Goal: Transaction & Acquisition: Book appointment/travel/reservation

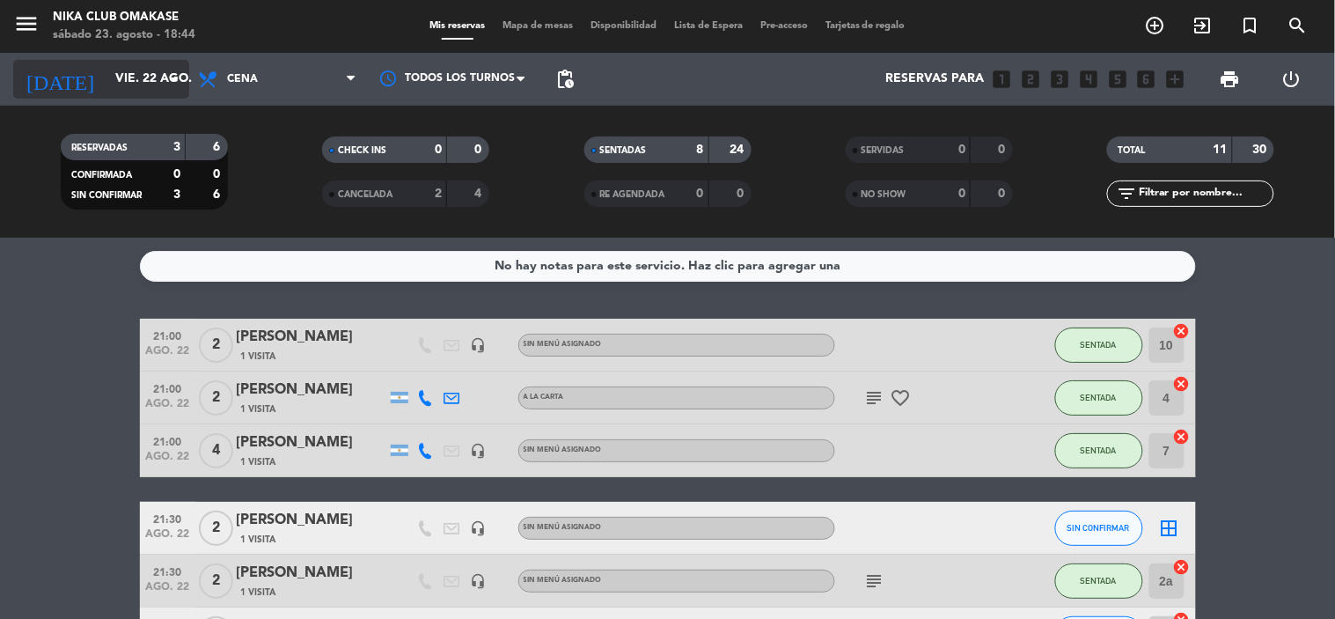
click at [143, 85] on input "vie. 22 ago." at bounding box center [190, 79] width 167 height 32
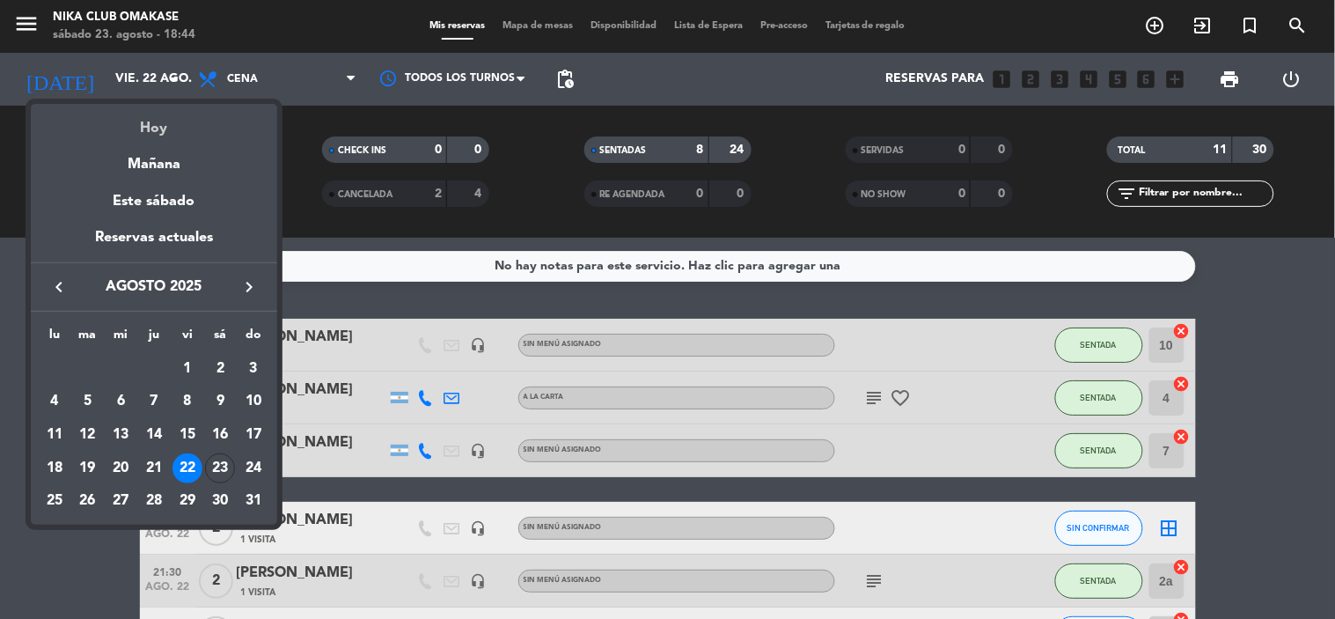
click at [167, 125] on div "Hoy" at bounding box center [154, 122] width 246 height 36
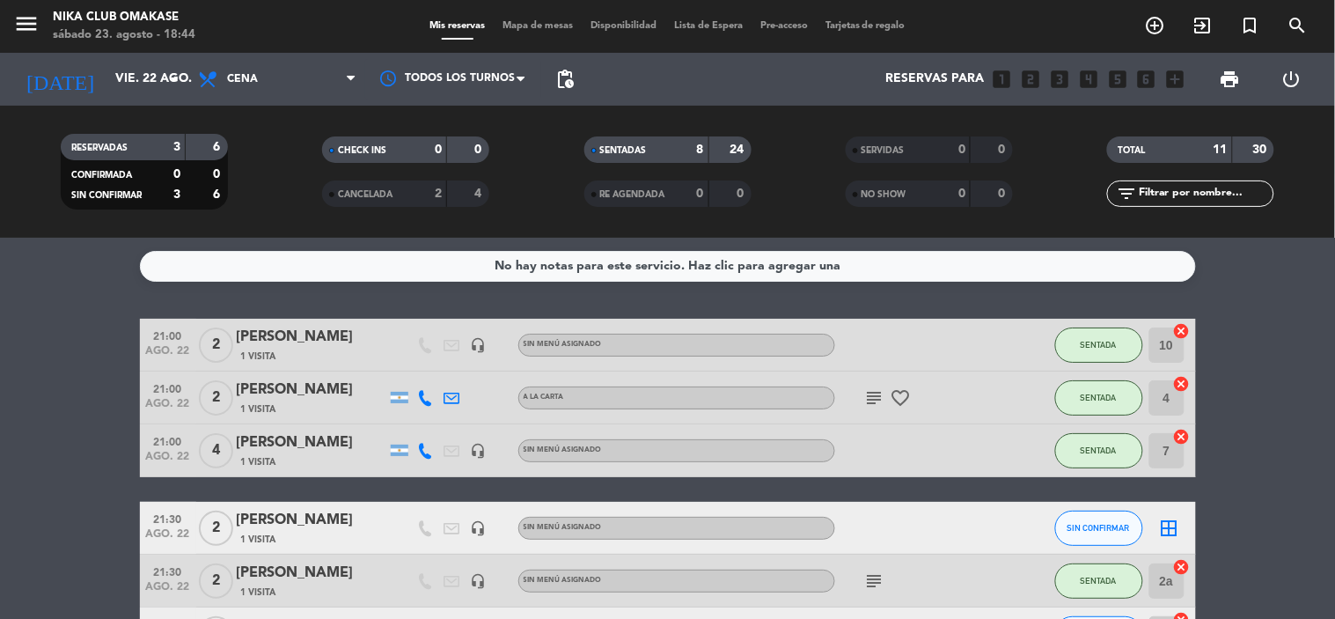
type input "sáb. 23 ago."
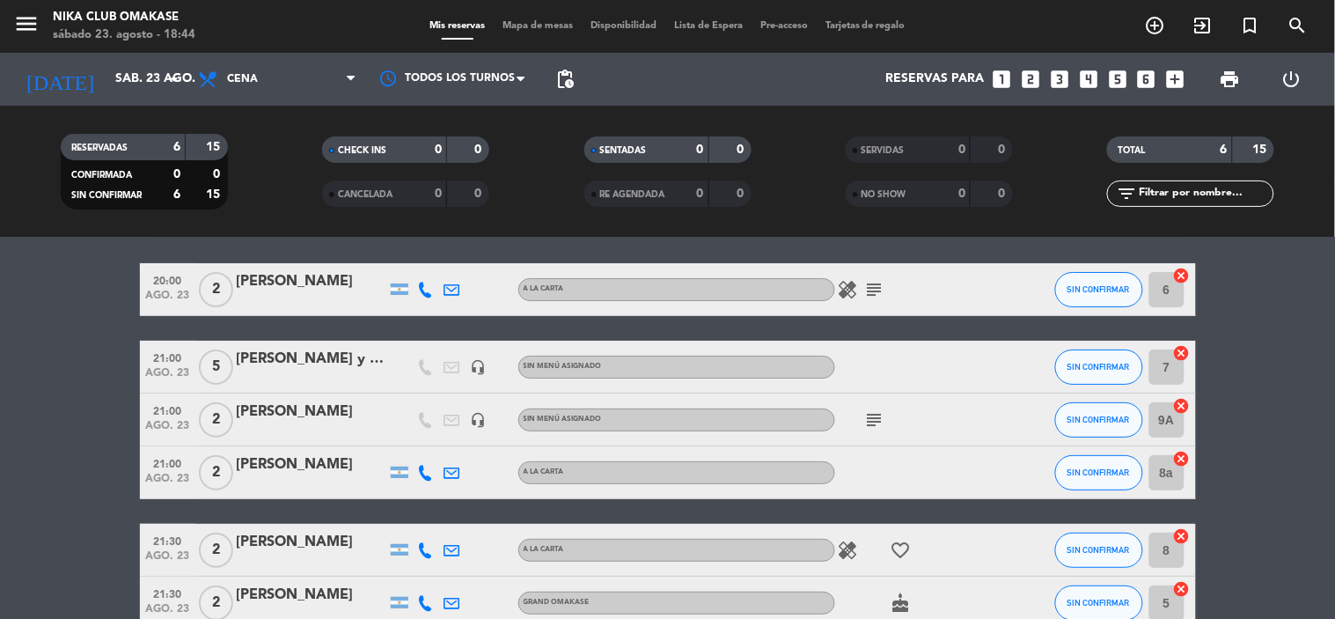
scroll to position [153, 0]
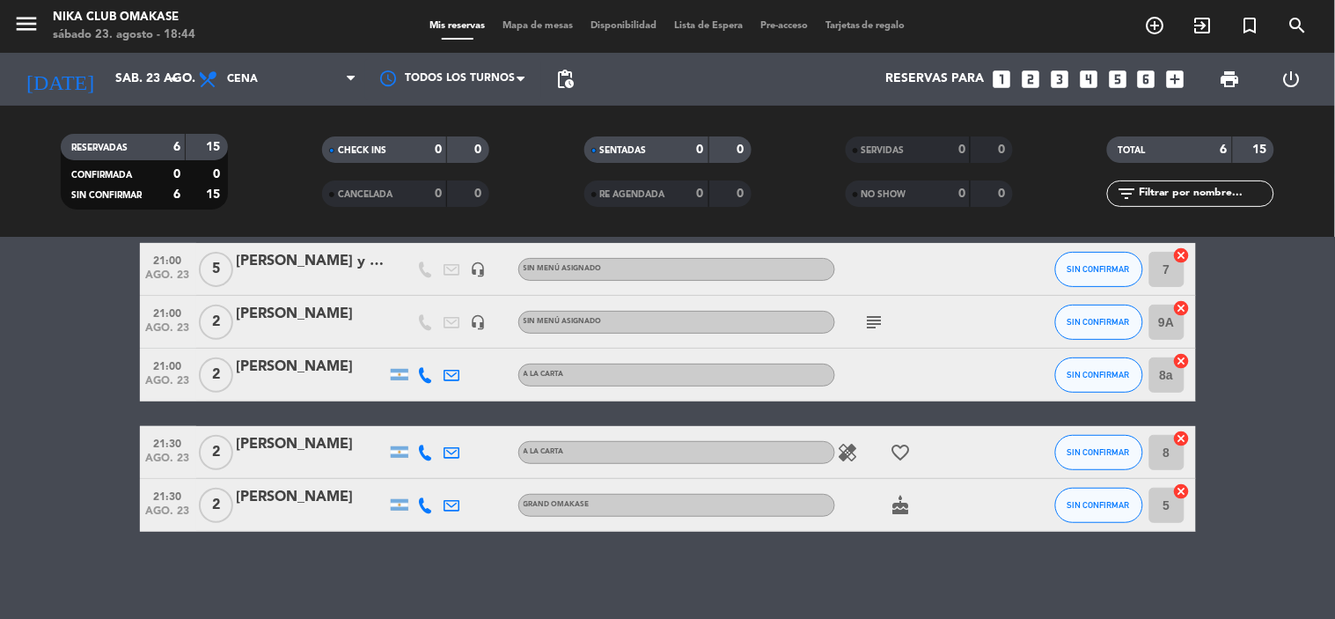
click at [878, 320] on icon "subject" at bounding box center [874, 322] width 21 height 21
click at [875, 320] on icon "subject" at bounding box center [874, 322] width 21 height 21
click at [889, 498] on span "cake" at bounding box center [901, 505] width 26 height 21
click at [892, 504] on icon "cake" at bounding box center [901, 505] width 21 height 21
click at [896, 508] on icon "cake" at bounding box center [901, 505] width 21 height 21
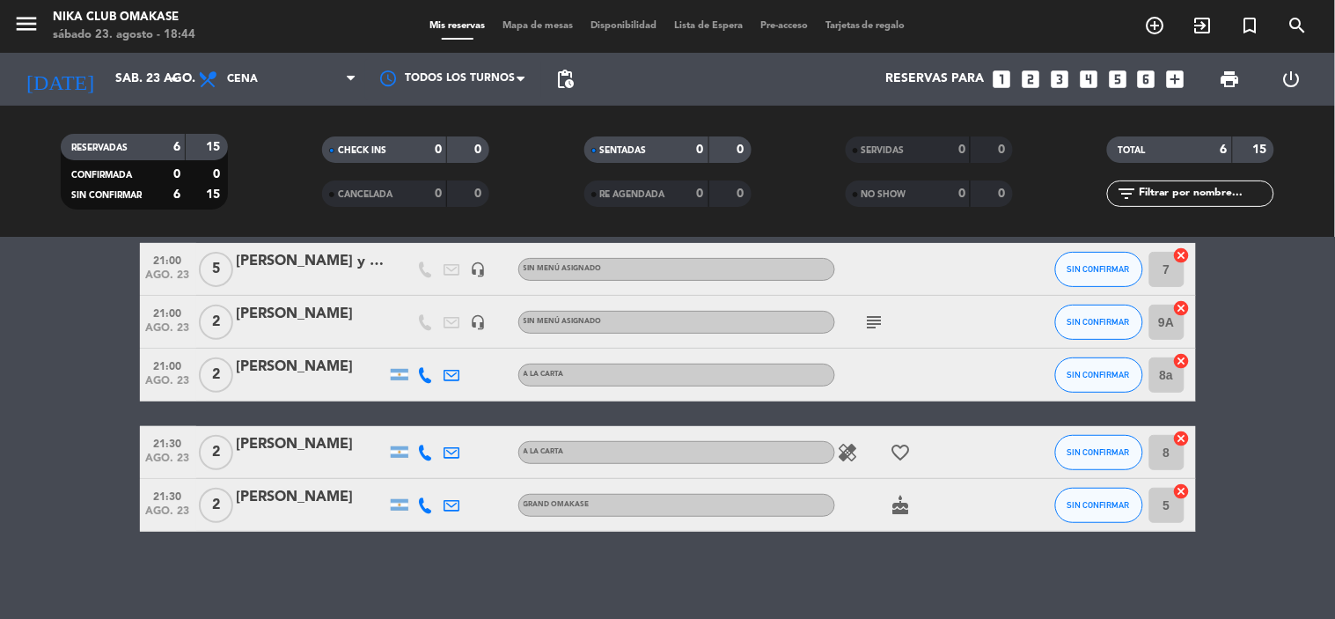
click at [908, 447] on icon "favorite_border" at bounding box center [901, 452] width 21 height 21
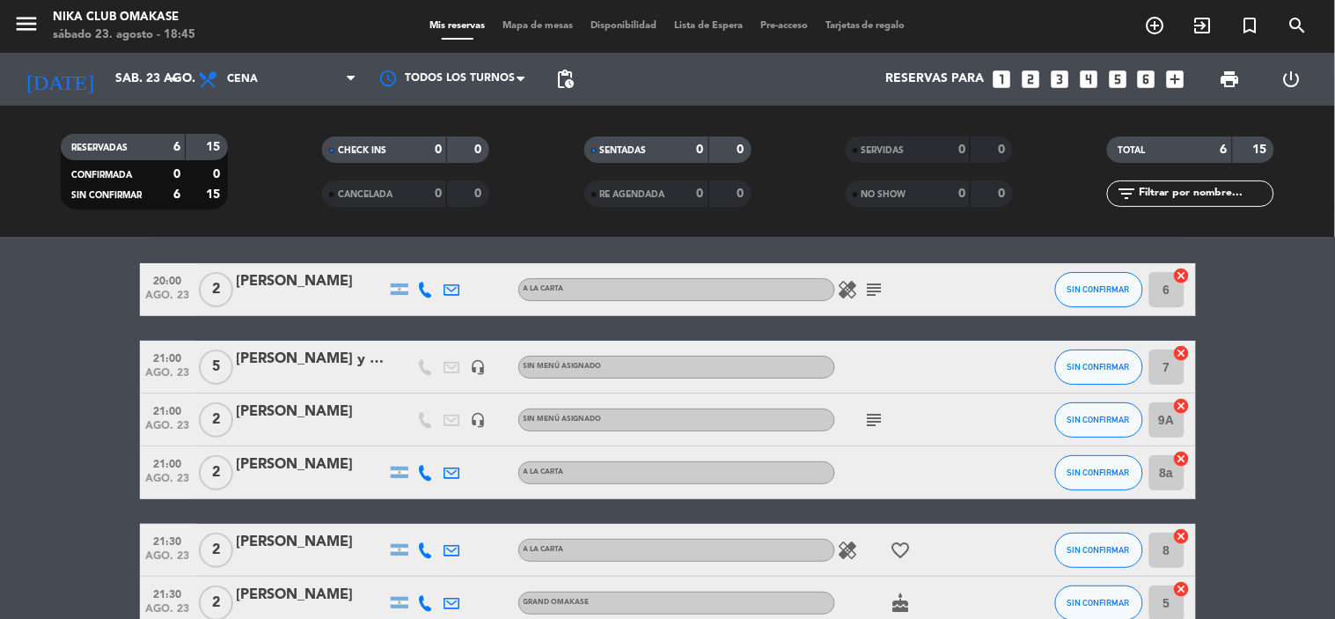
click at [871, 299] on icon "subject" at bounding box center [874, 289] width 21 height 21
click at [873, 290] on icon "subject" at bounding box center [874, 289] width 21 height 21
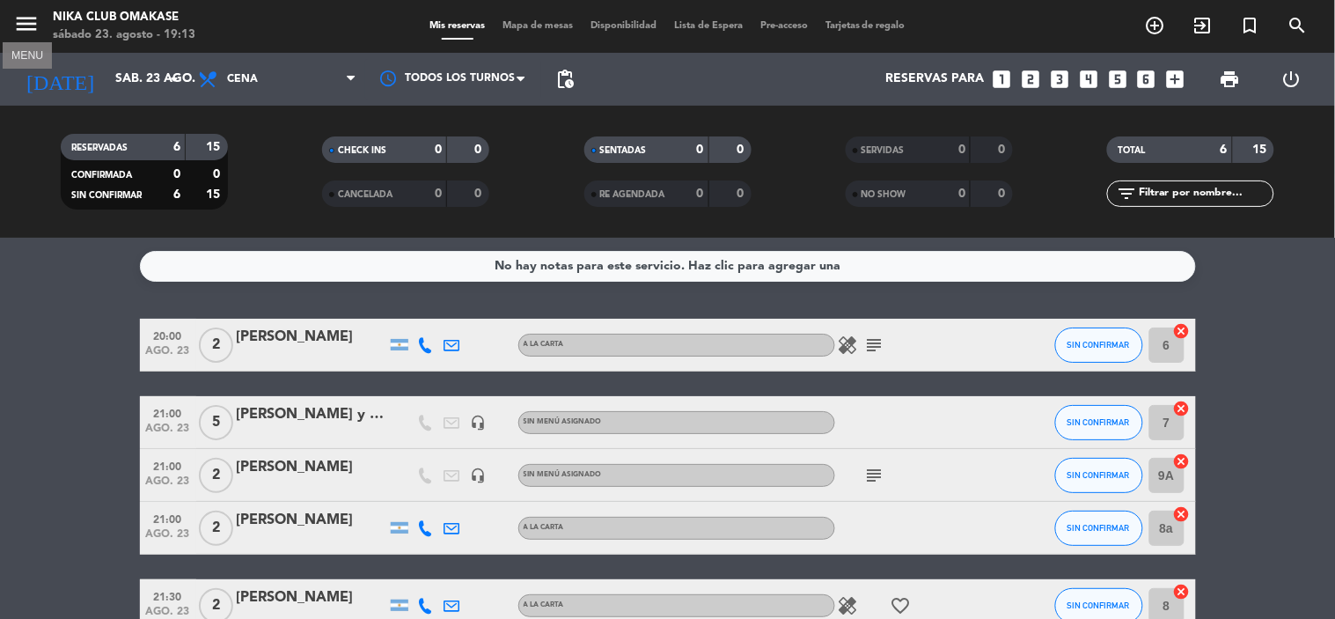
click at [13, 15] on icon "menu" at bounding box center [26, 24] width 26 height 26
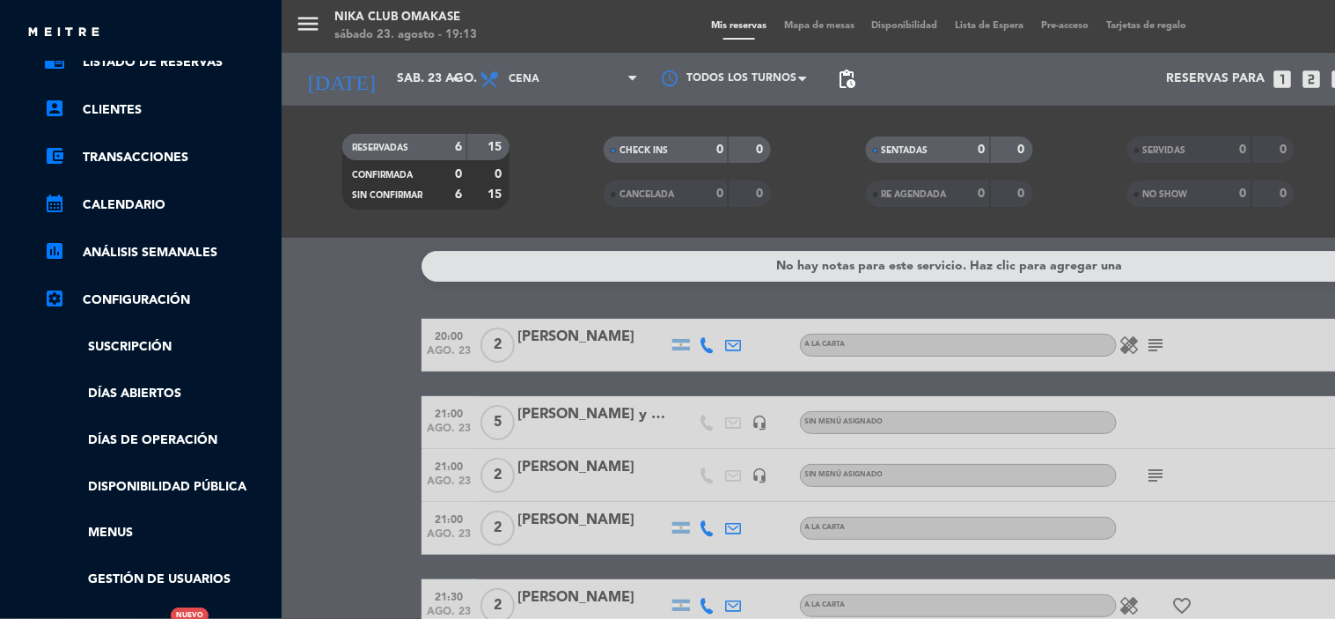
scroll to position [287, 0]
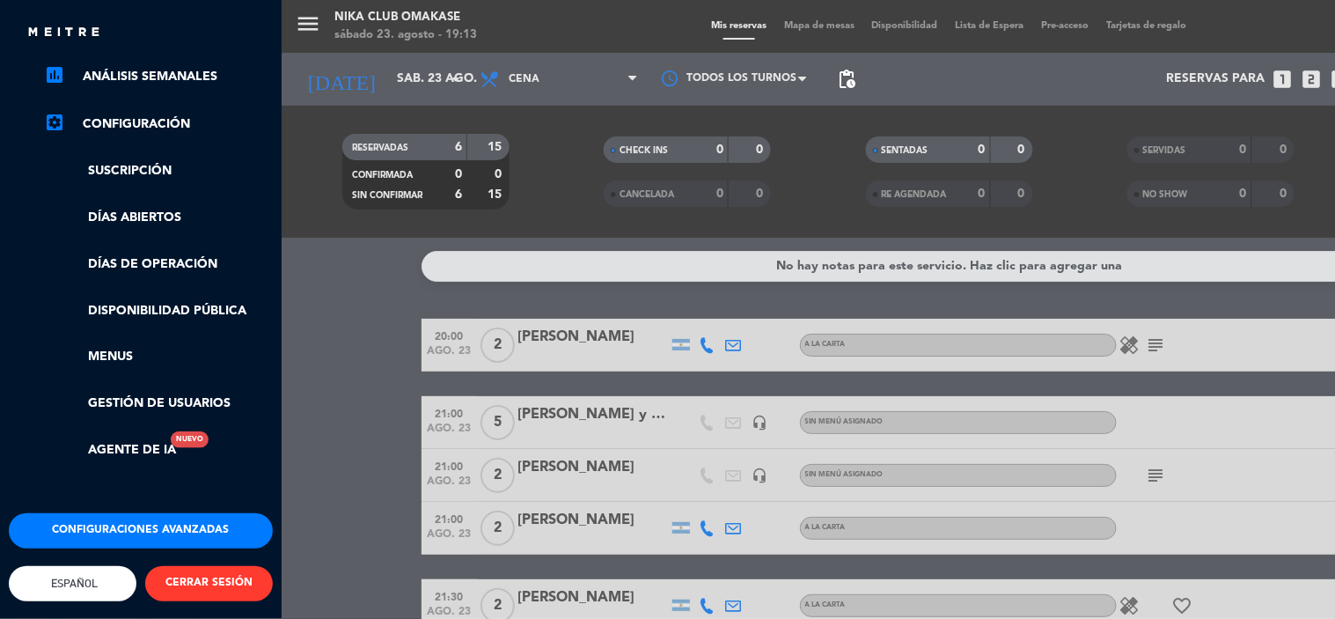
click at [171, 377] on ul "chrome_reader_mode Listado de Reservas account_box Clientes account_balance_wal…" at bounding box center [141, 168] width 264 height 584
click at [182, 393] on link "Gestión de usuarios" at bounding box center [158, 403] width 229 height 20
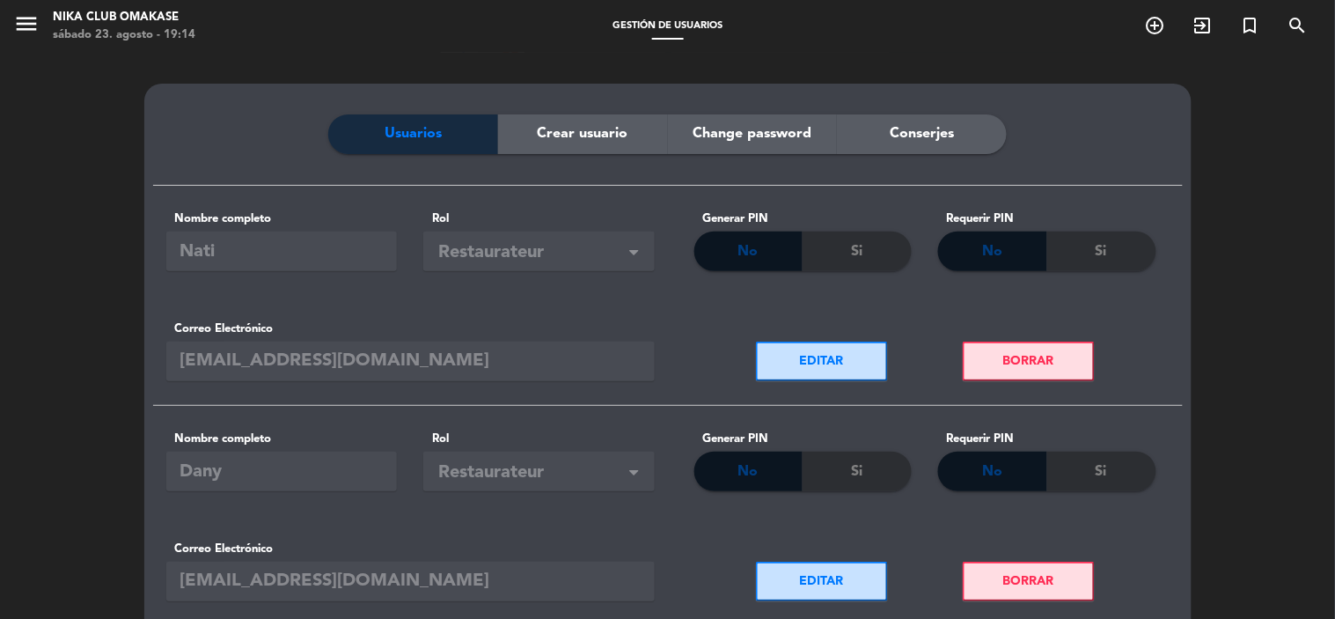
drag, startPoint x: 616, startPoint y: 127, endPoint x: 726, endPoint y: 117, distance: 110.5
click at [637, 121] on div "Crear usuario" at bounding box center [583, 134] width 170 height 40
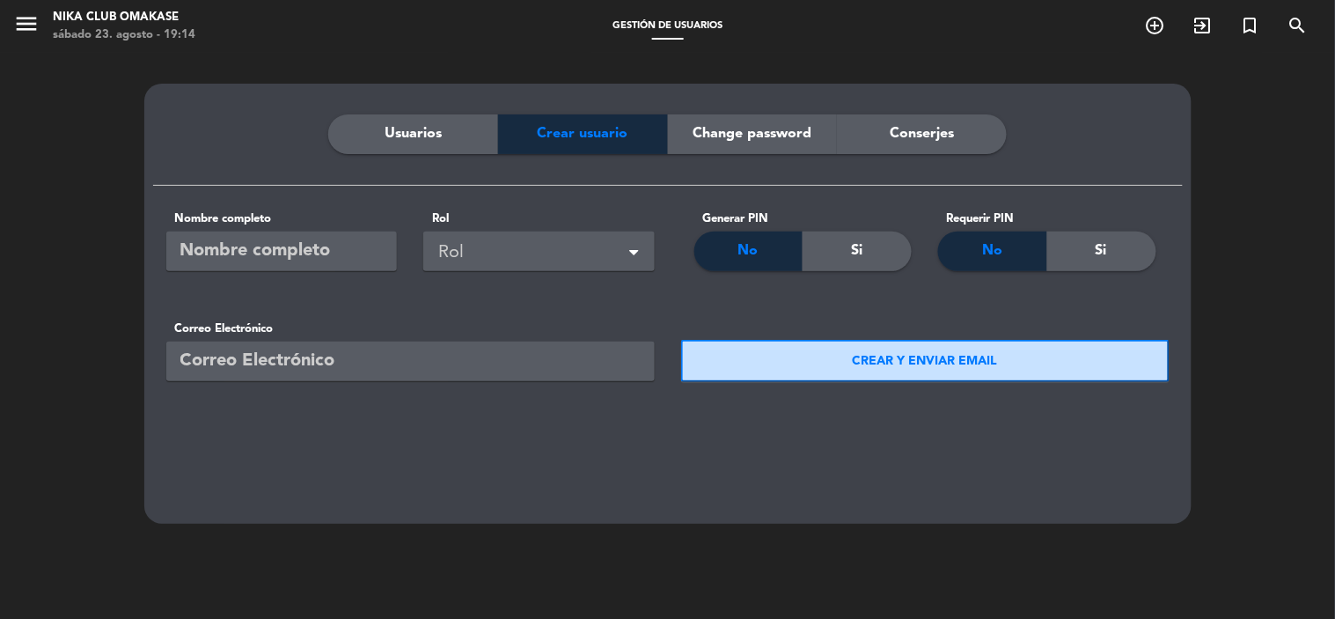
click at [746, 125] on span "Change password" at bounding box center [752, 133] width 119 height 23
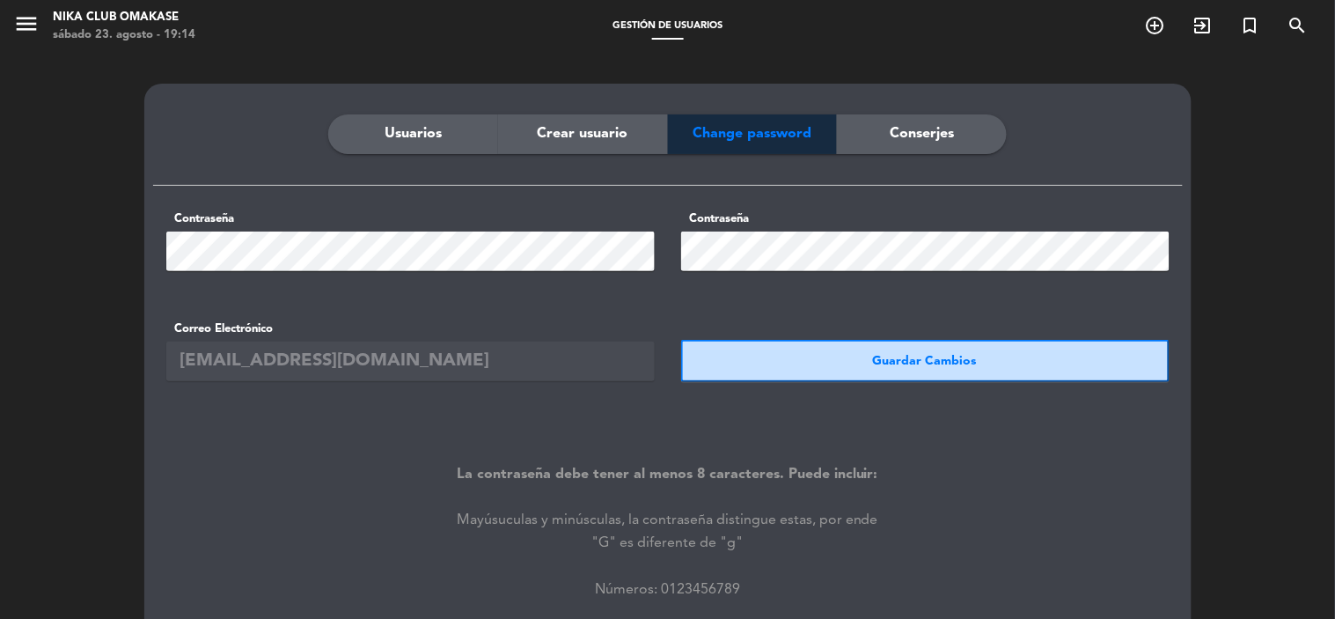
click at [723, 136] on span "Change password" at bounding box center [752, 133] width 119 height 23
click at [724, 136] on span "Change password" at bounding box center [752, 133] width 119 height 23
drag, startPoint x: 954, startPoint y: 129, endPoint x: 812, endPoint y: 126, distance: 142.6
click at [954, 129] on span "Conserjes" at bounding box center [922, 133] width 64 height 23
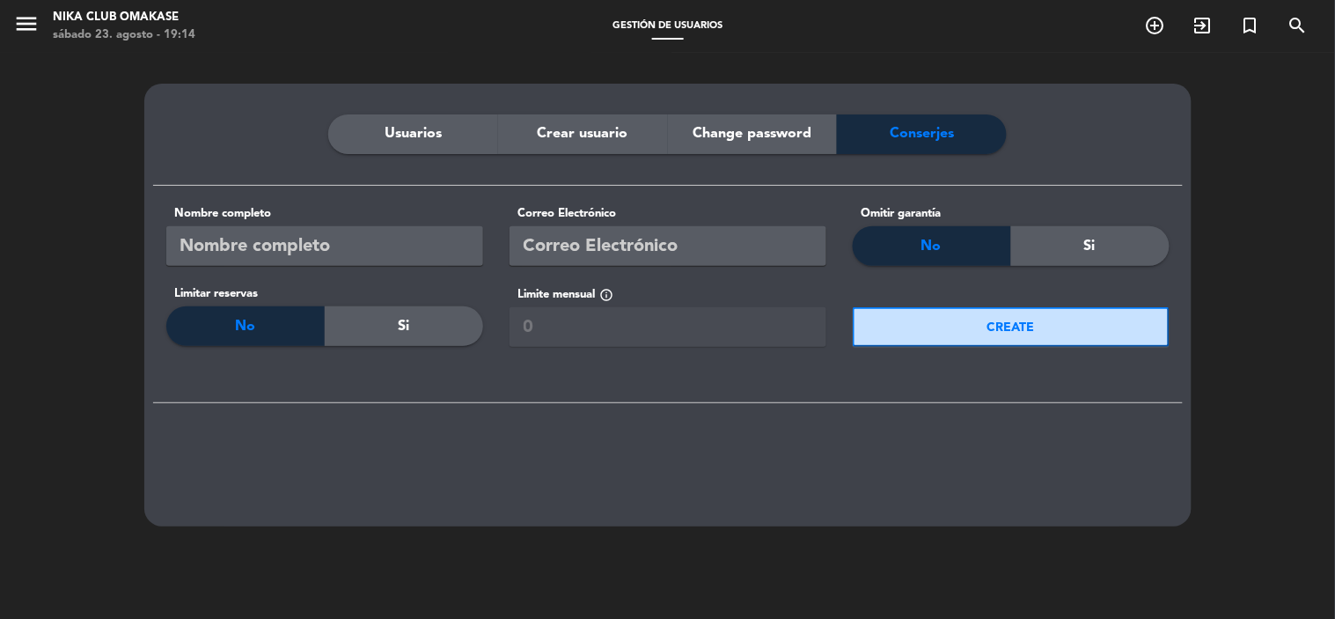
click at [702, 136] on span "Change password" at bounding box center [752, 133] width 119 height 23
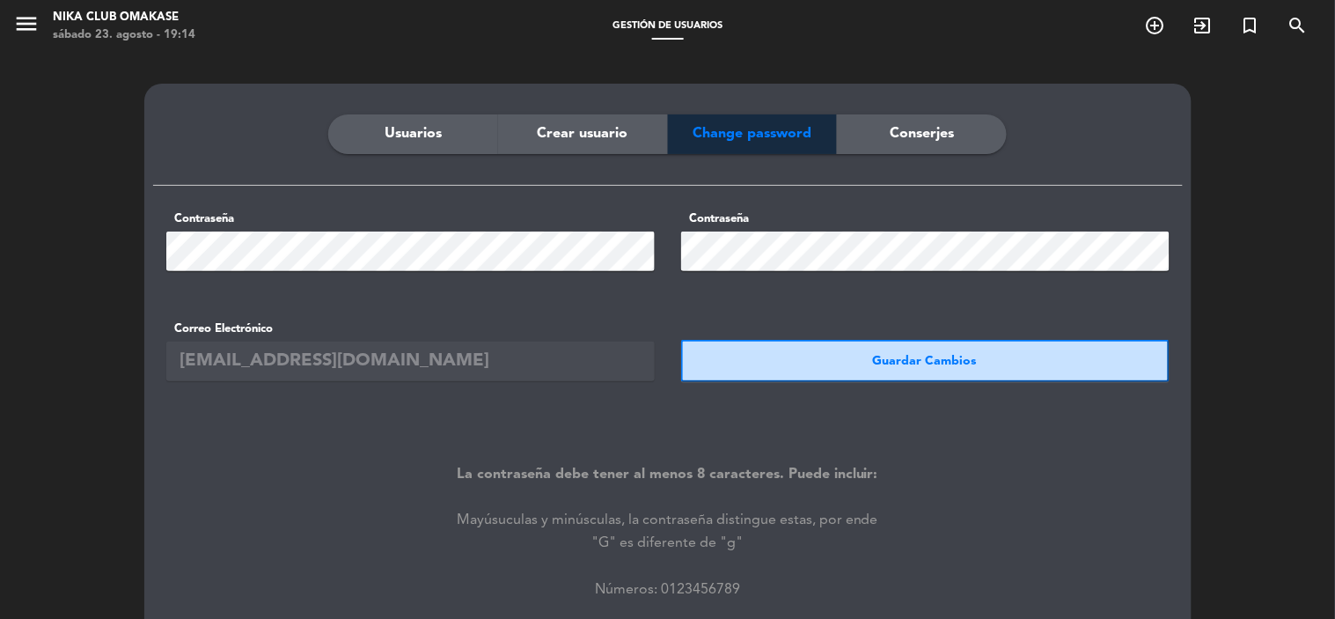
drag, startPoint x: 445, startPoint y: 138, endPoint x: 435, endPoint y: 156, distance: 20.1
click at [437, 145] on div "Usuarios" at bounding box center [413, 134] width 170 height 40
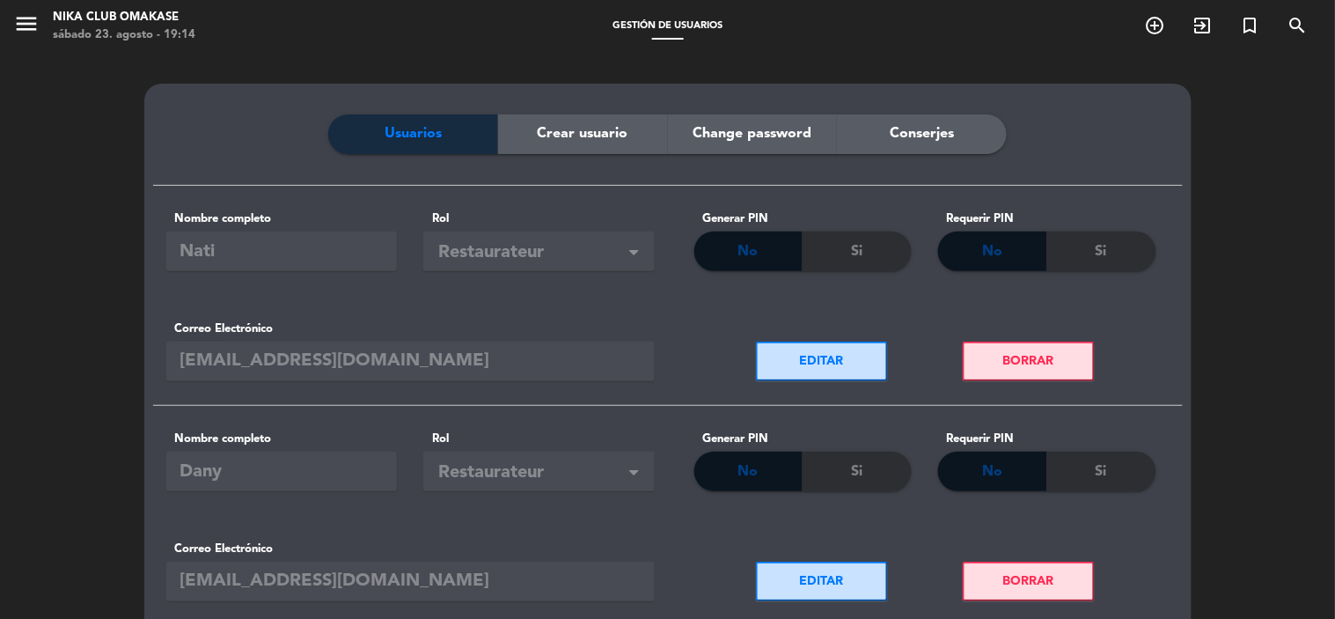
drag, startPoint x: 621, startPoint y: 128, endPoint x: 533, endPoint y: 155, distance: 92.2
click at [614, 133] on span "Crear usuario" at bounding box center [583, 133] width 91 height 23
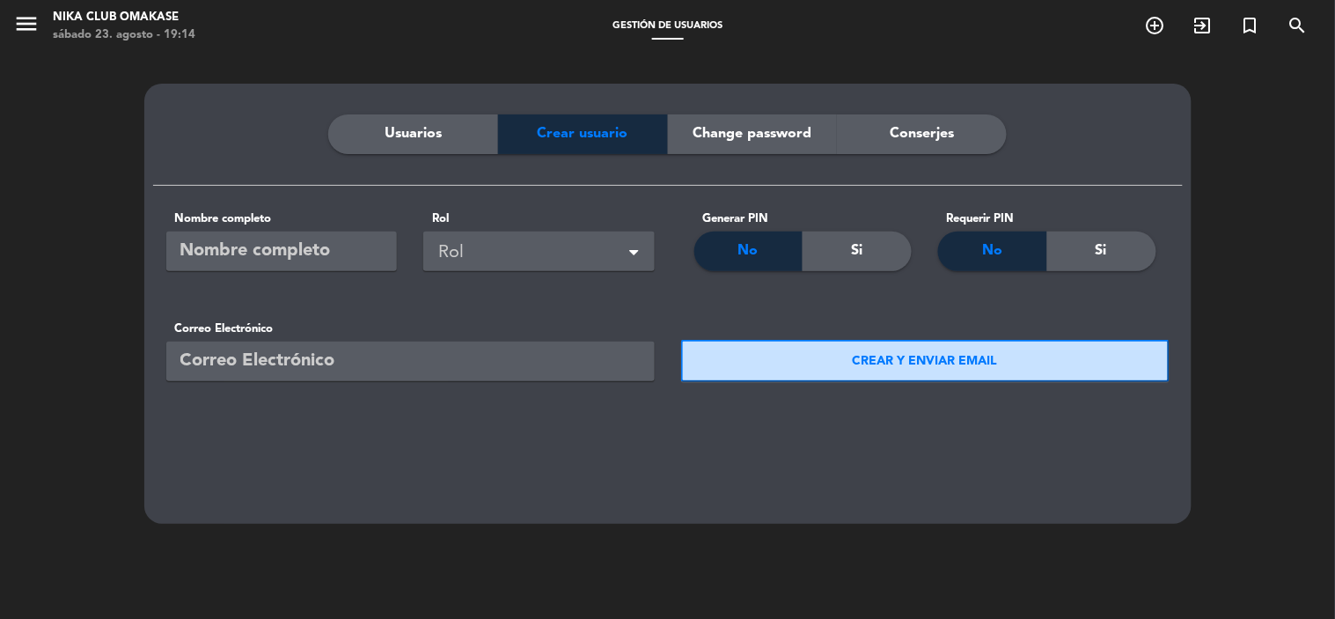
click at [464, 148] on div "Usuarios" at bounding box center [413, 134] width 170 height 40
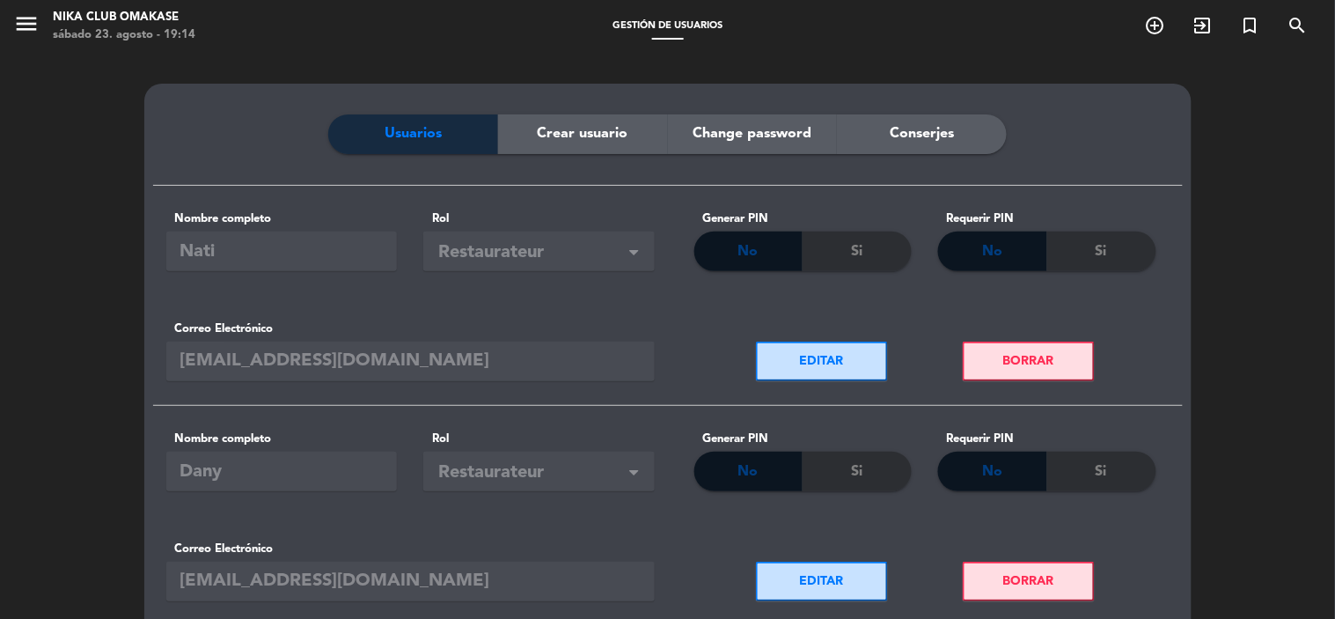
click at [467, 173] on div "Usuarios Crear usuario Change password Conserjes" at bounding box center [668, 149] width 1030 height 71
click at [582, 106] on div "Usuarios Crear usuario Change password Conserjes Nombre completo Nati Rol Rol ×…" at bounding box center [667, 389] width 1047 height 610
click at [584, 136] on span "Crear usuario" at bounding box center [583, 133] width 91 height 23
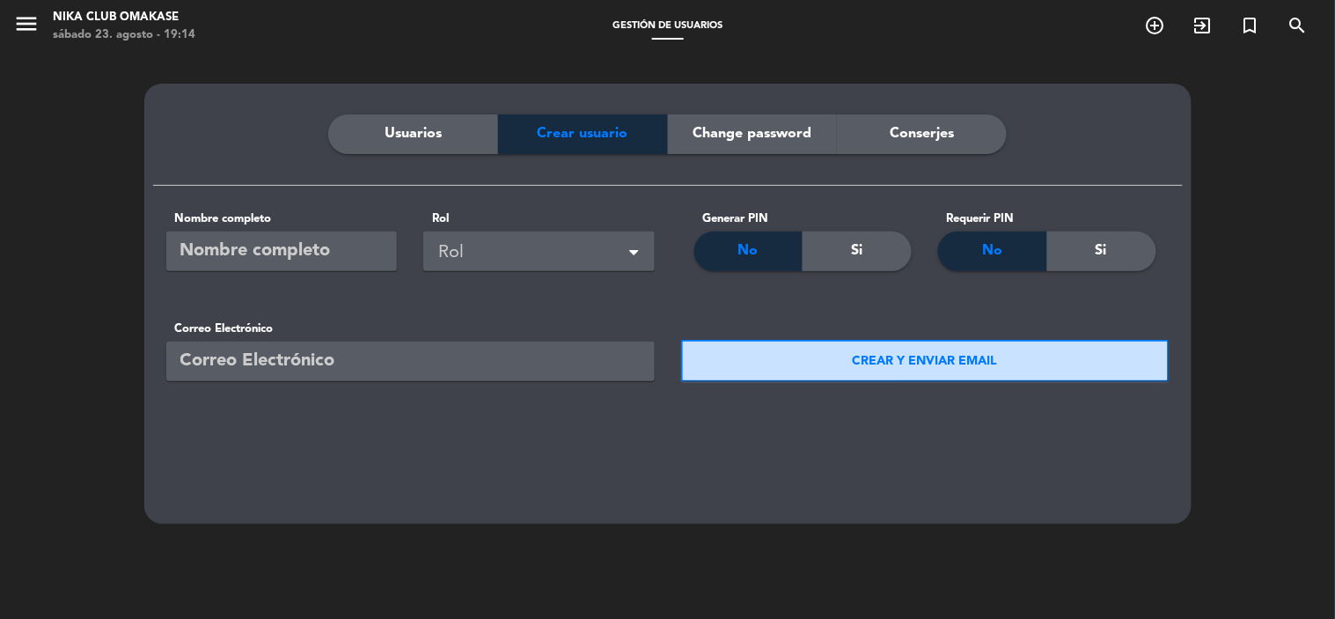
click at [594, 158] on div "Usuarios Crear usuario Change password Conserjes" at bounding box center [668, 149] width 1030 height 71
click at [455, 151] on div "Usuarios" at bounding box center [413, 134] width 170 height 40
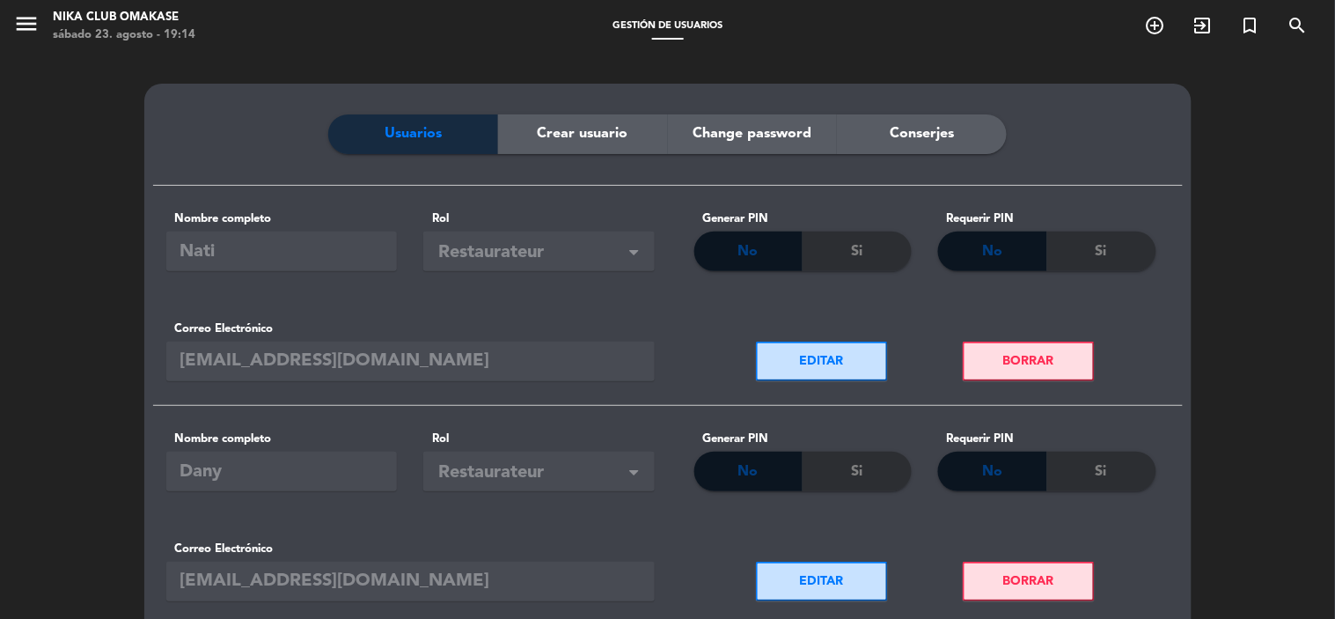
scroll to position [92, 0]
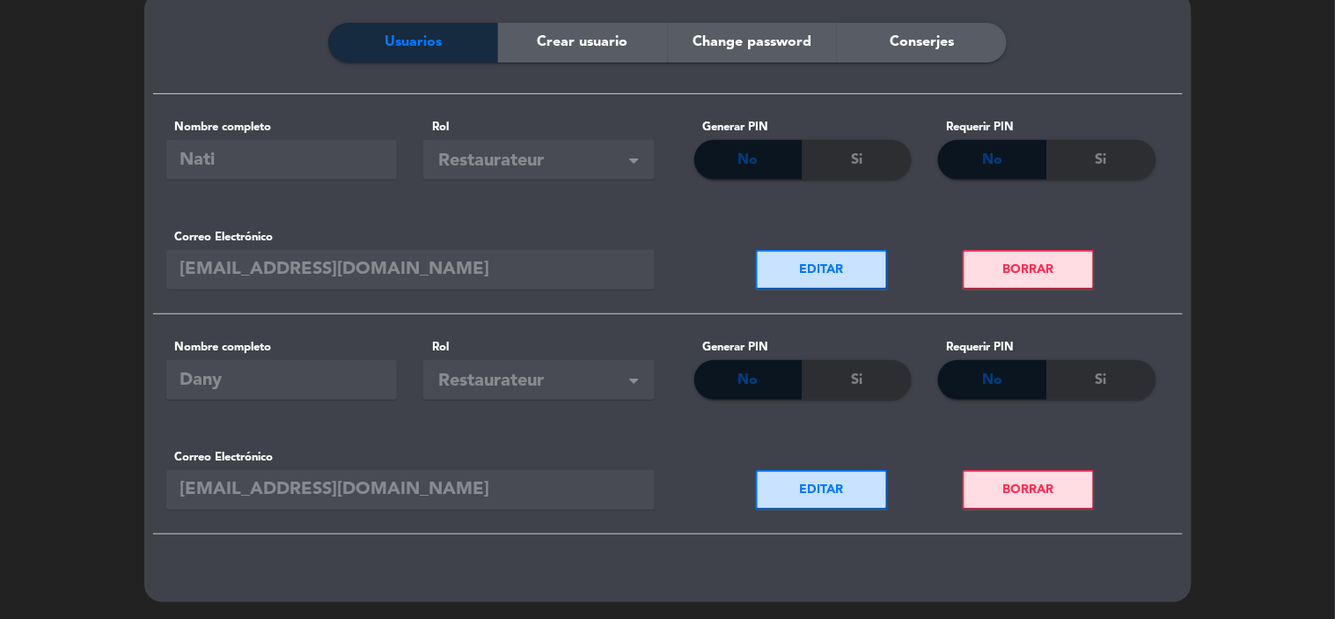
click at [776, 5] on div "Usuarios Crear usuario Change password Conserjes Nombre completo Nati Rol Rol ×…" at bounding box center [667, 297] width 1047 height 610
drag, startPoint x: 783, startPoint y: 23, endPoint x: 794, endPoint y: 35, distance: 16.2
click at [788, 23] on div "Change password" at bounding box center [753, 43] width 170 height 40
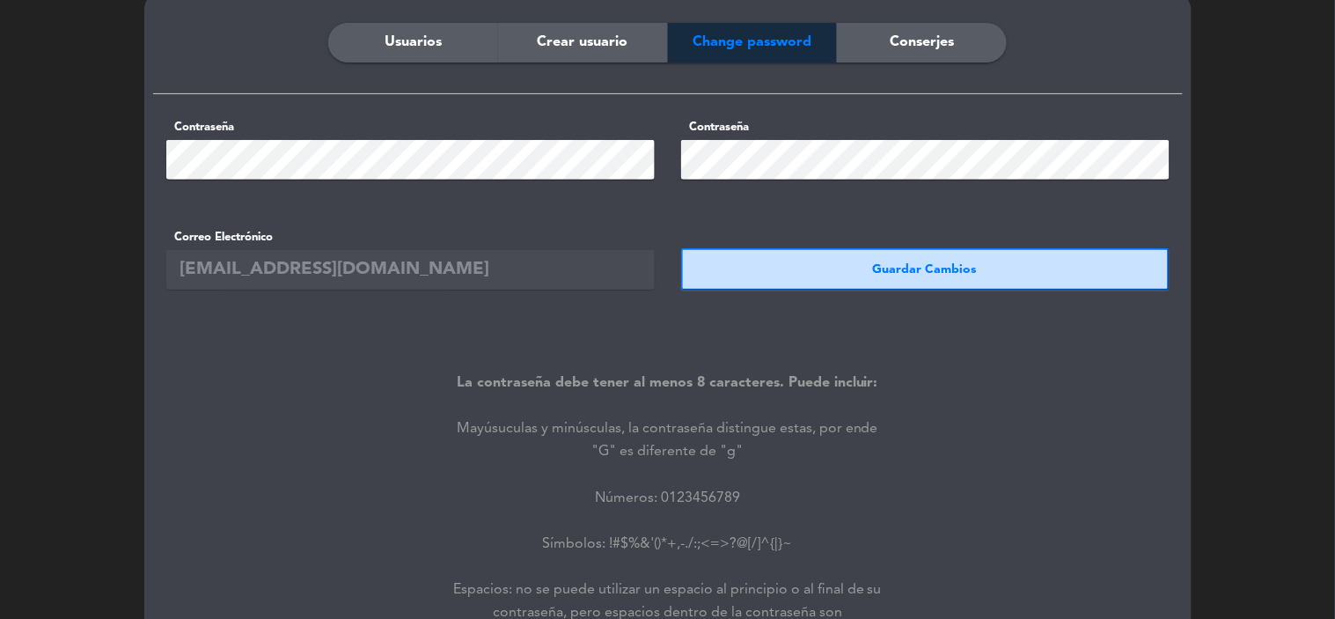
scroll to position [0, 0]
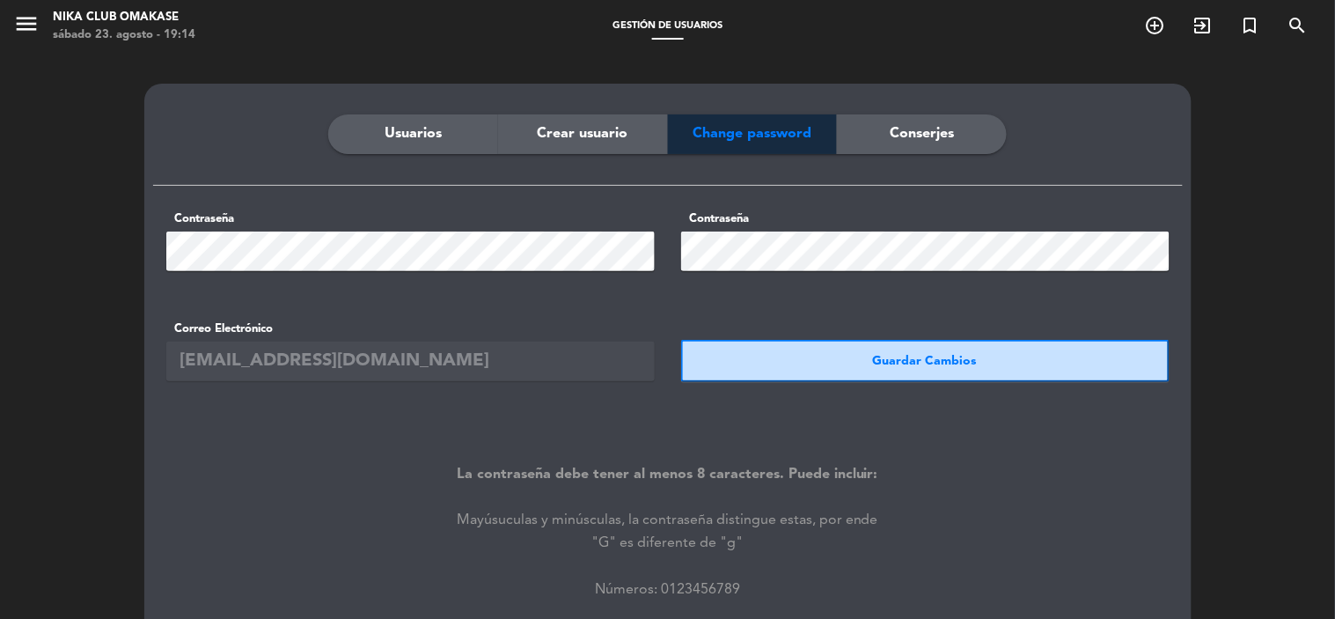
click at [954, 143] on span "Conserjes" at bounding box center [922, 133] width 64 height 23
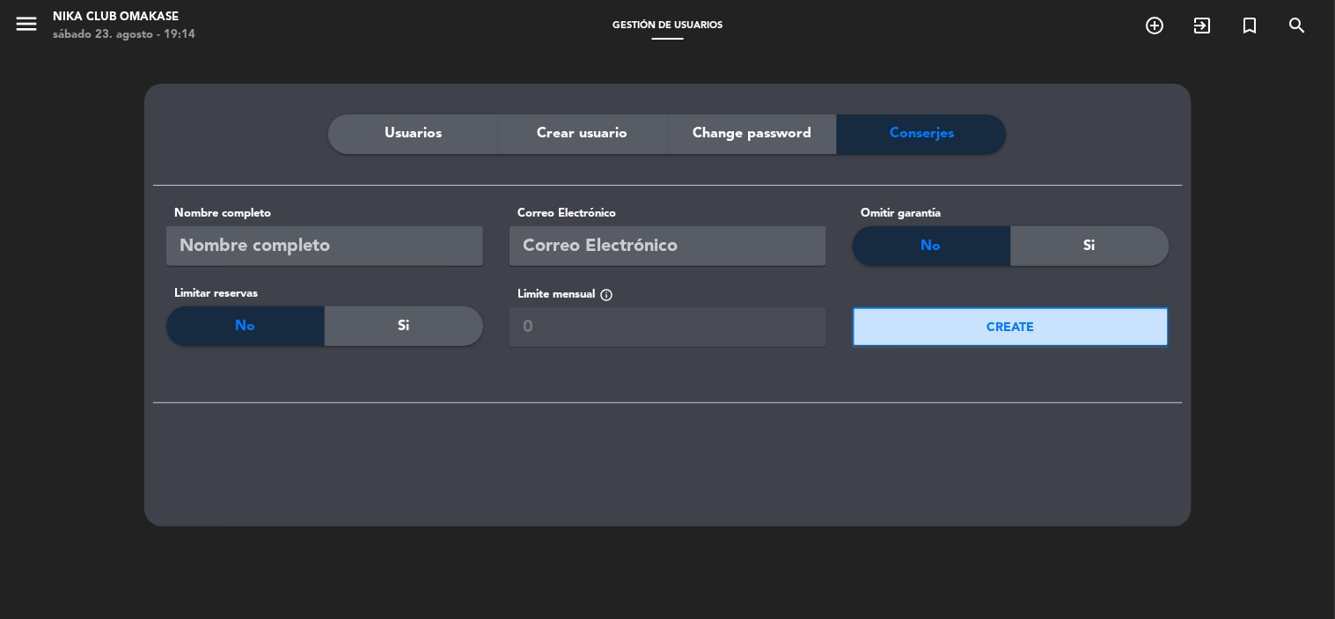
click at [476, 156] on div "Usuarios Crear usuario Change password Conserjes" at bounding box center [668, 149] width 1030 height 71
click at [467, 135] on div "Usuarios" at bounding box center [413, 134] width 170 height 40
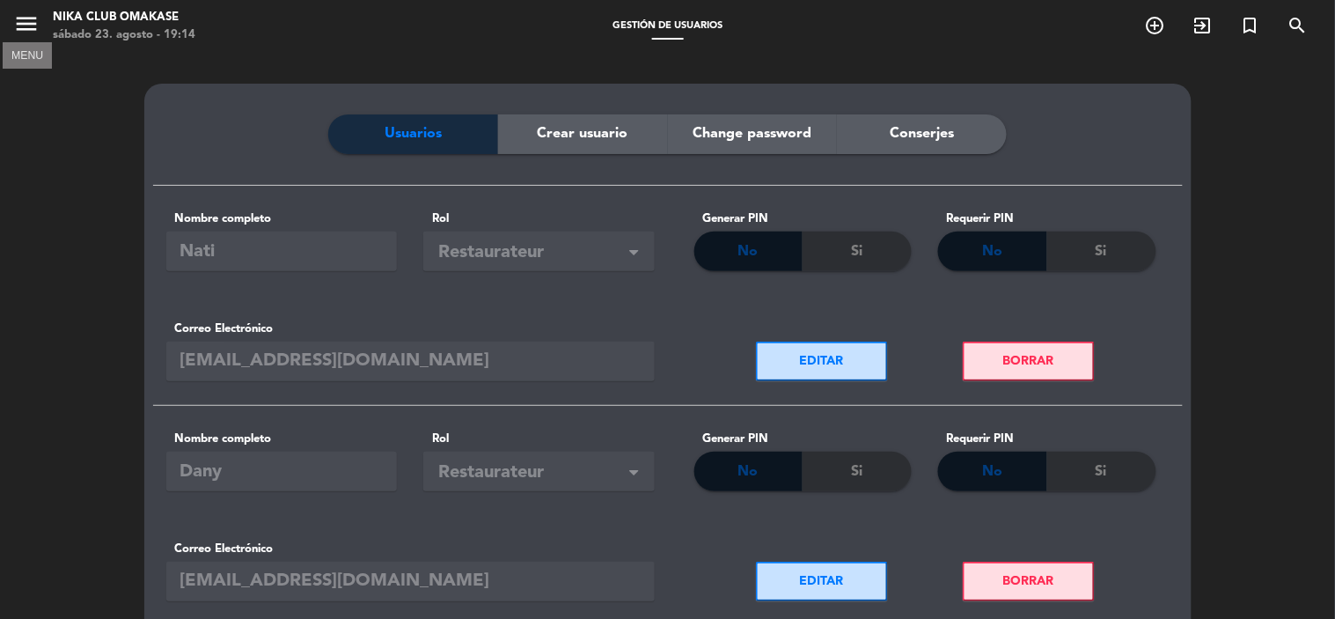
drag, startPoint x: 26, startPoint y: 13, endPoint x: 29, endPoint y: 33, distance: 19.5
click at [27, 11] on icon "menu" at bounding box center [26, 24] width 26 height 26
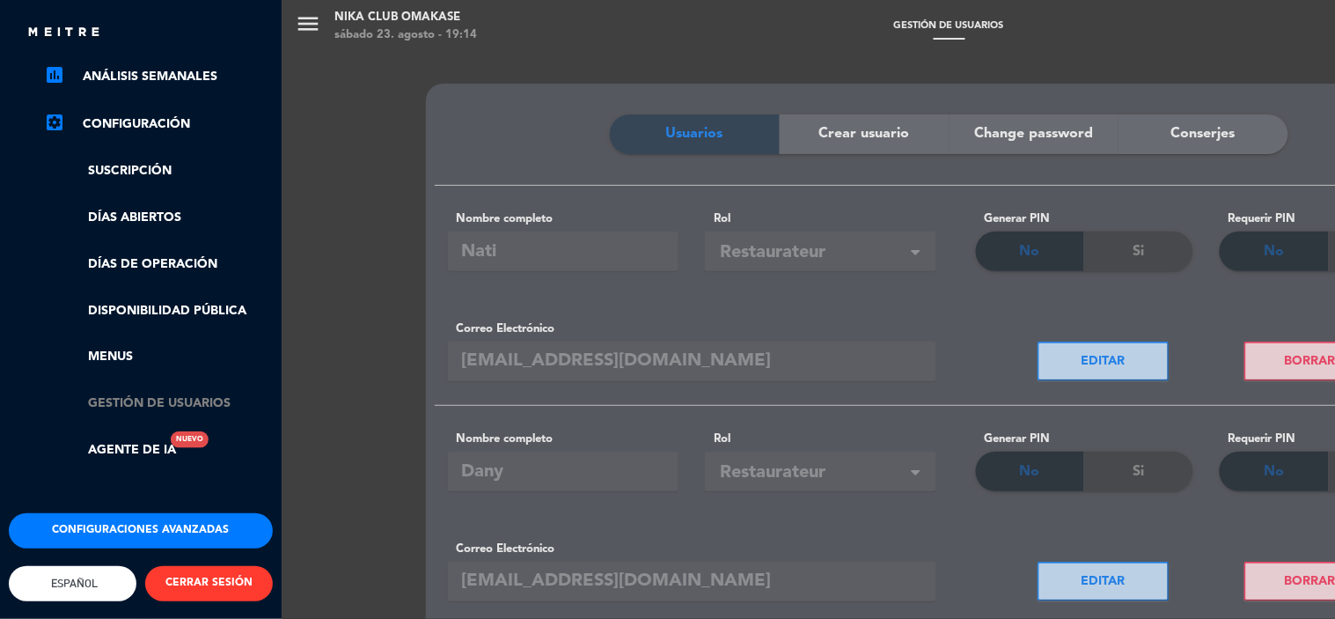
scroll to position [287, 0]
click at [214, 513] on button "Configuraciones avanzadas" at bounding box center [141, 530] width 264 height 35
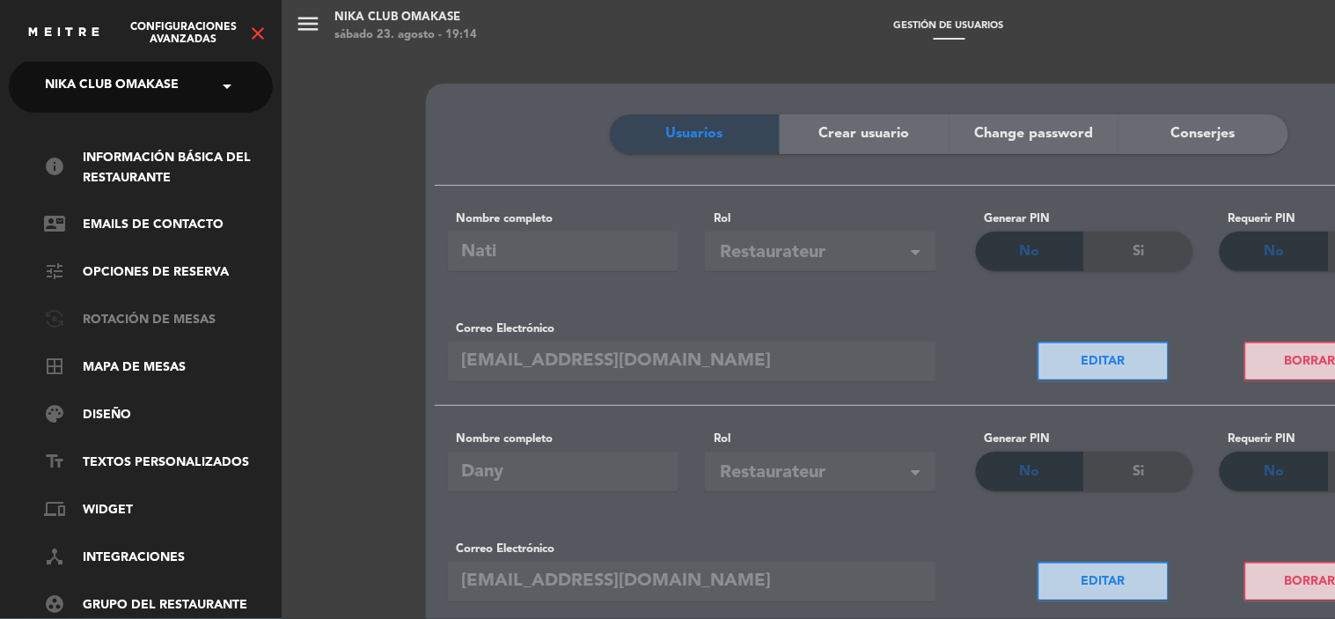
scroll to position [0, 0]
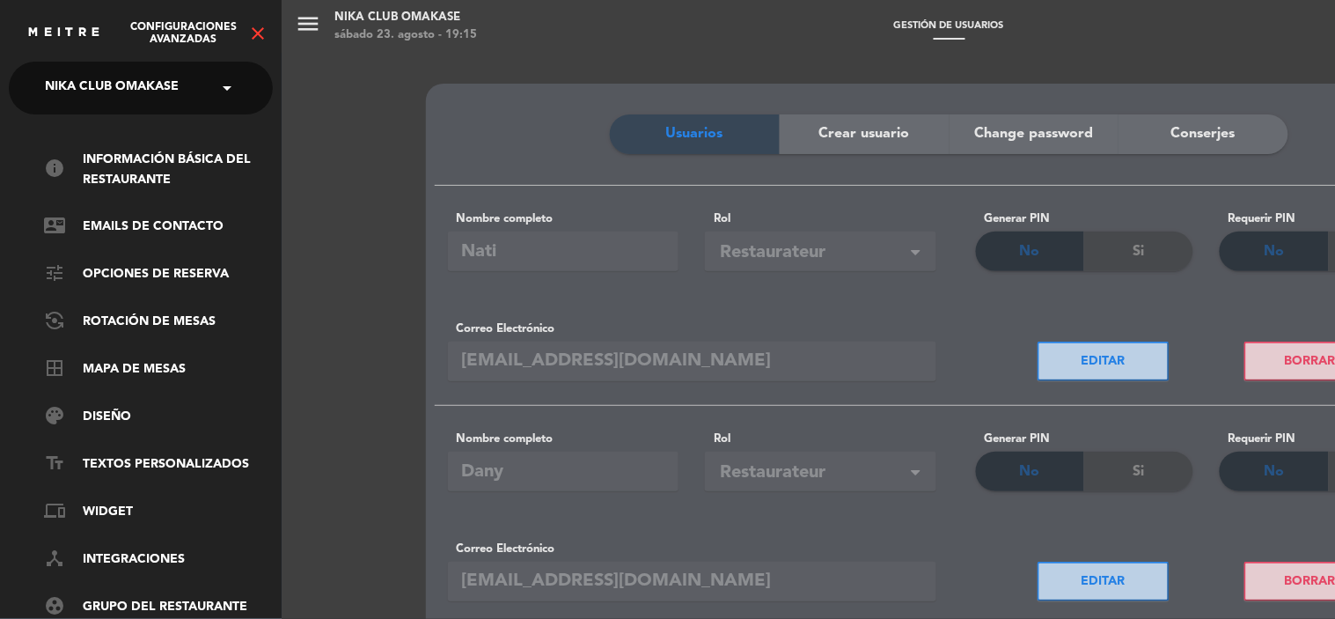
click at [264, 36] on icon "close" at bounding box center [257, 33] width 21 height 21
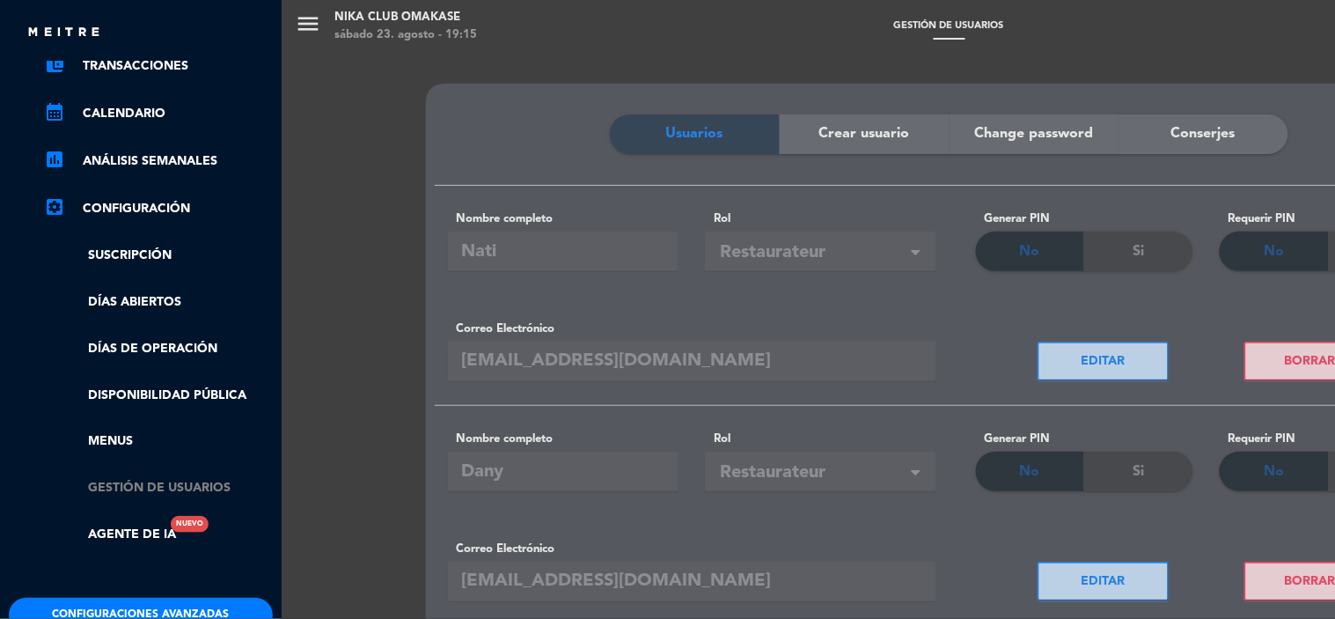
scroll to position [287, 0]
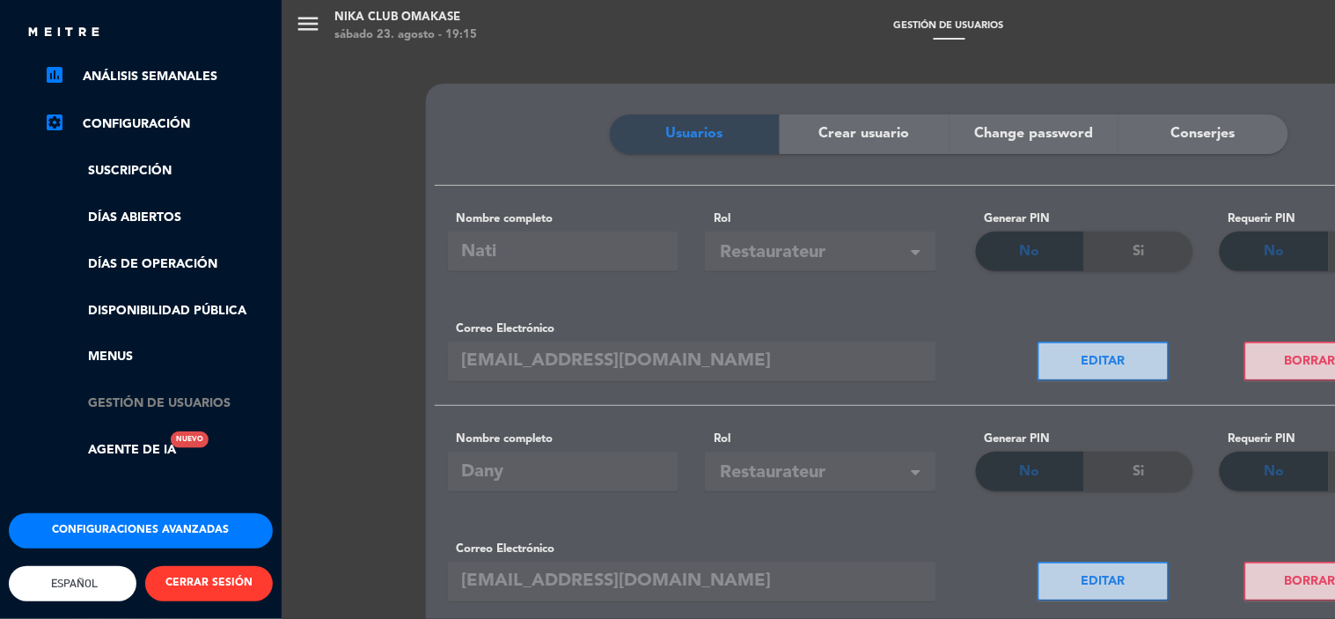
click at [180, 393] on link "Gestión de usuarios" at bounding box center [158, 403] width 229 height 20
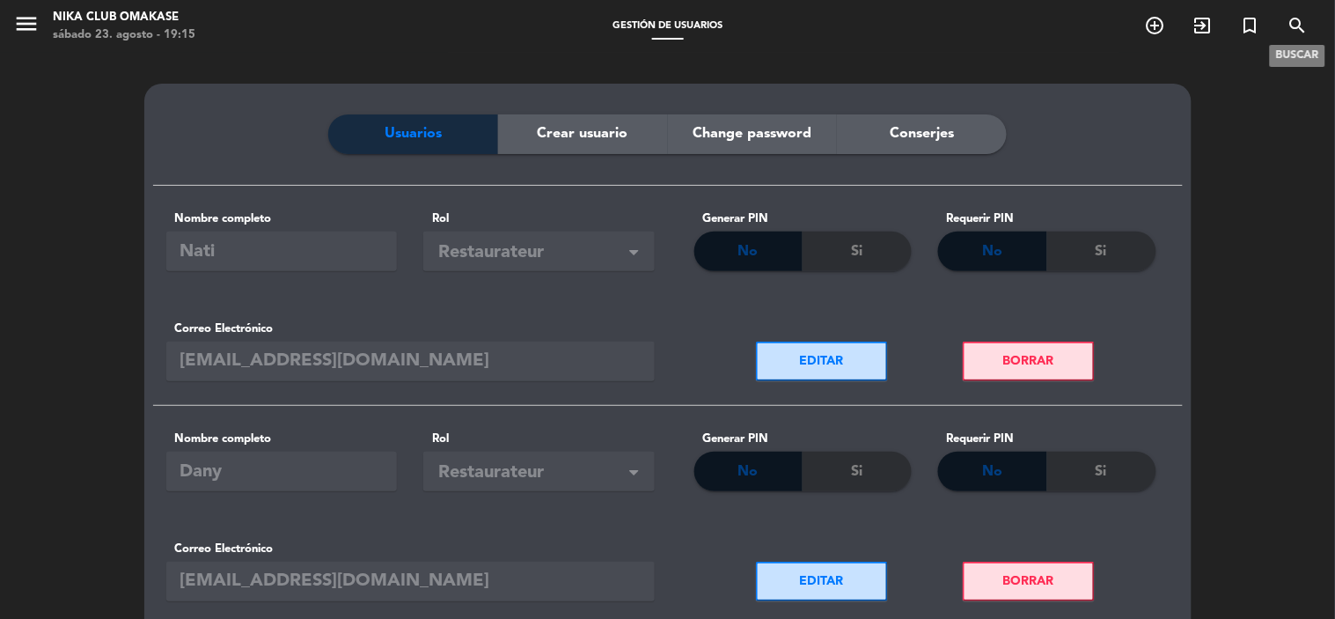
click at [1297, 20] on icon "search" at bounding box center [1298, 25] width 21 height 21
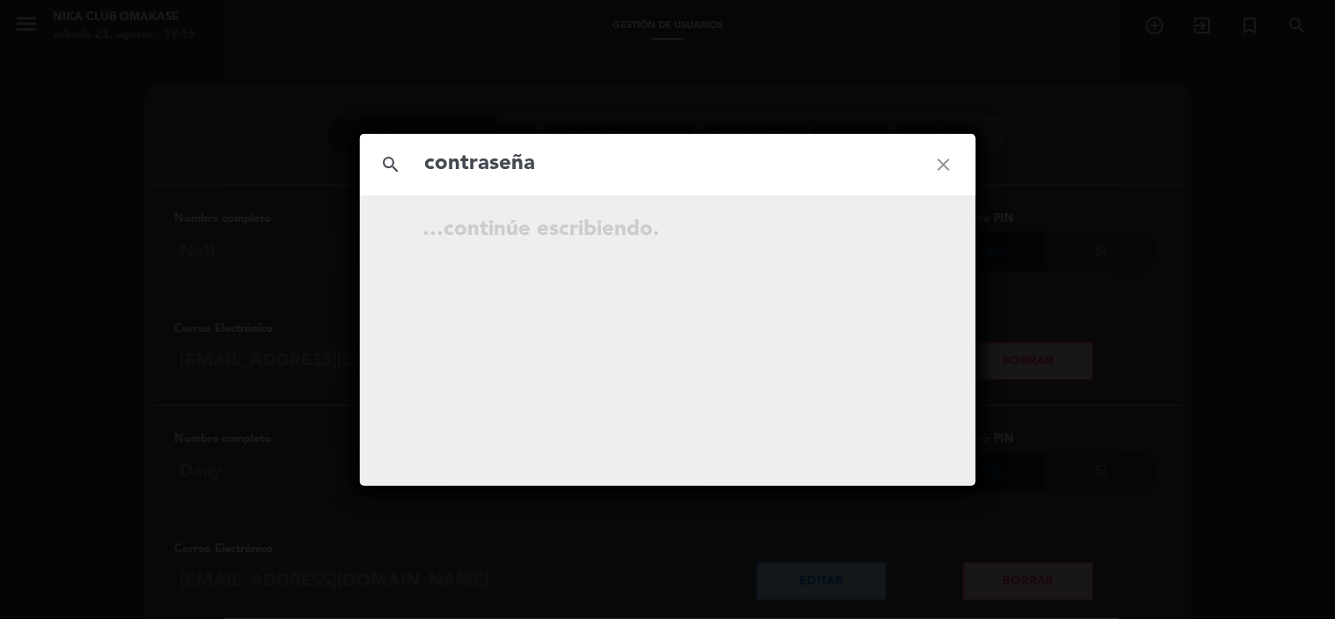
type input "contraseña"
click at [954, 163] on icon "close" at bounding box center [944, 164] width 63 height 63
click at [253, 74] on div "search close No hay resultados para """ at bounding box center [667, 309] width 1335 height 619
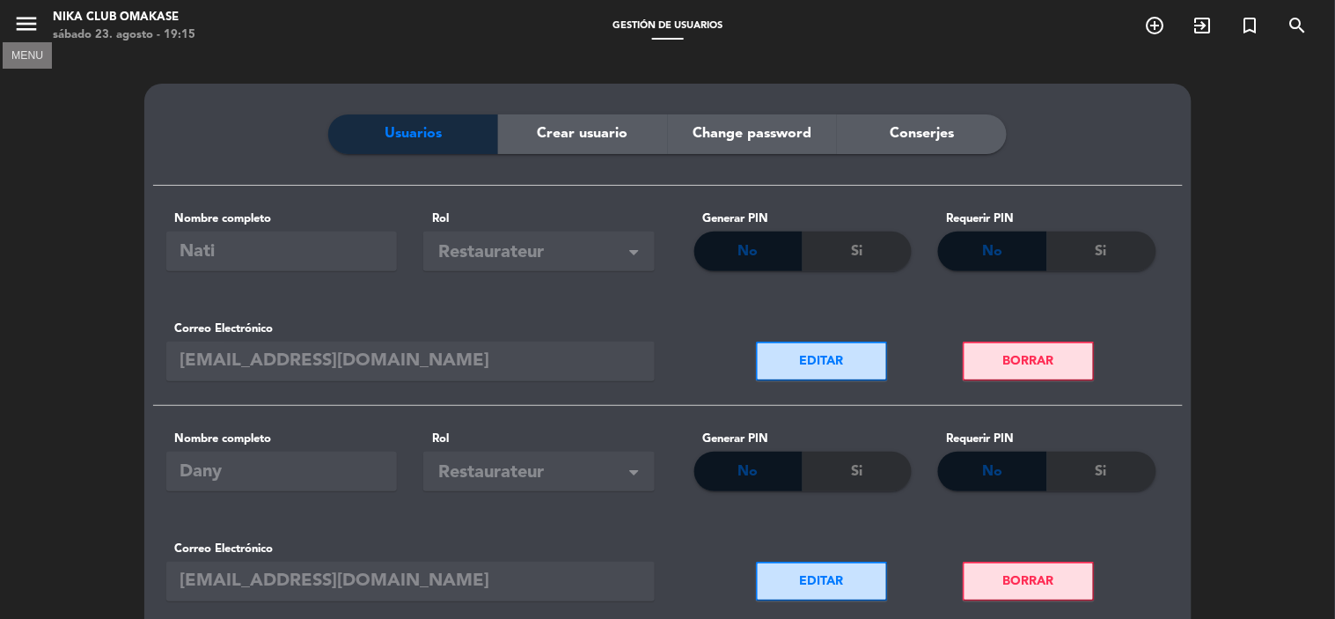
click at [24, 25] on icon "menu" at bounding box center [26, 24] width 26 height 26
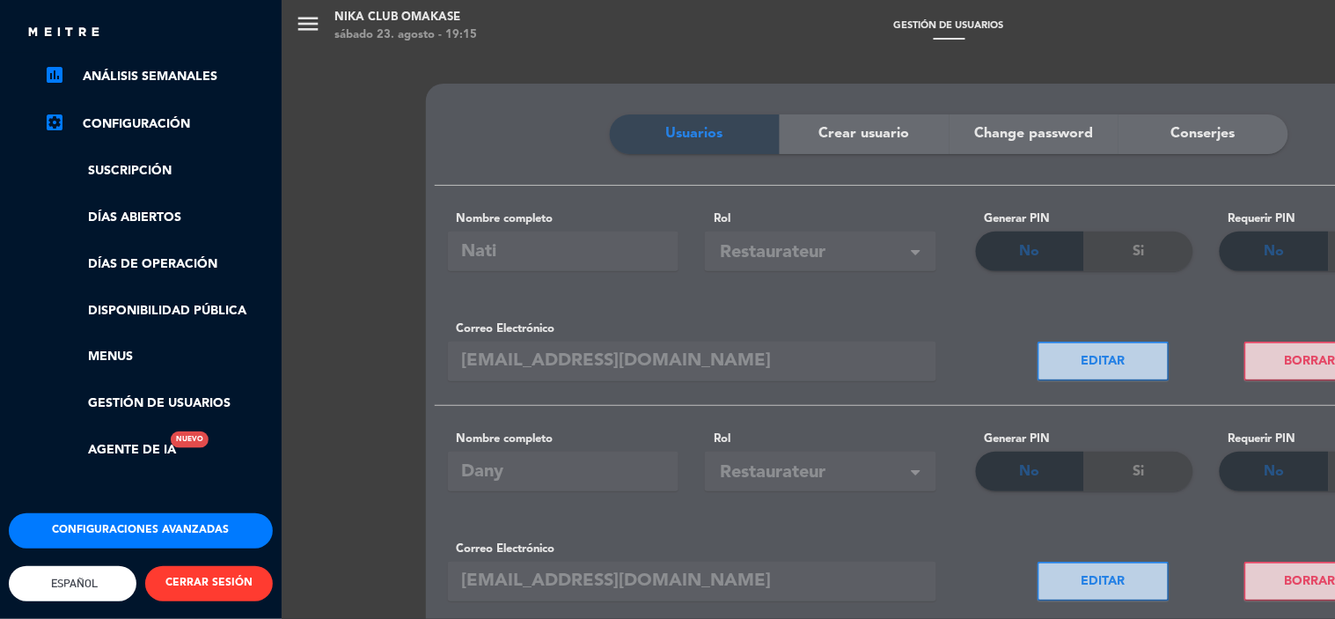
scroll to position [0, 0]
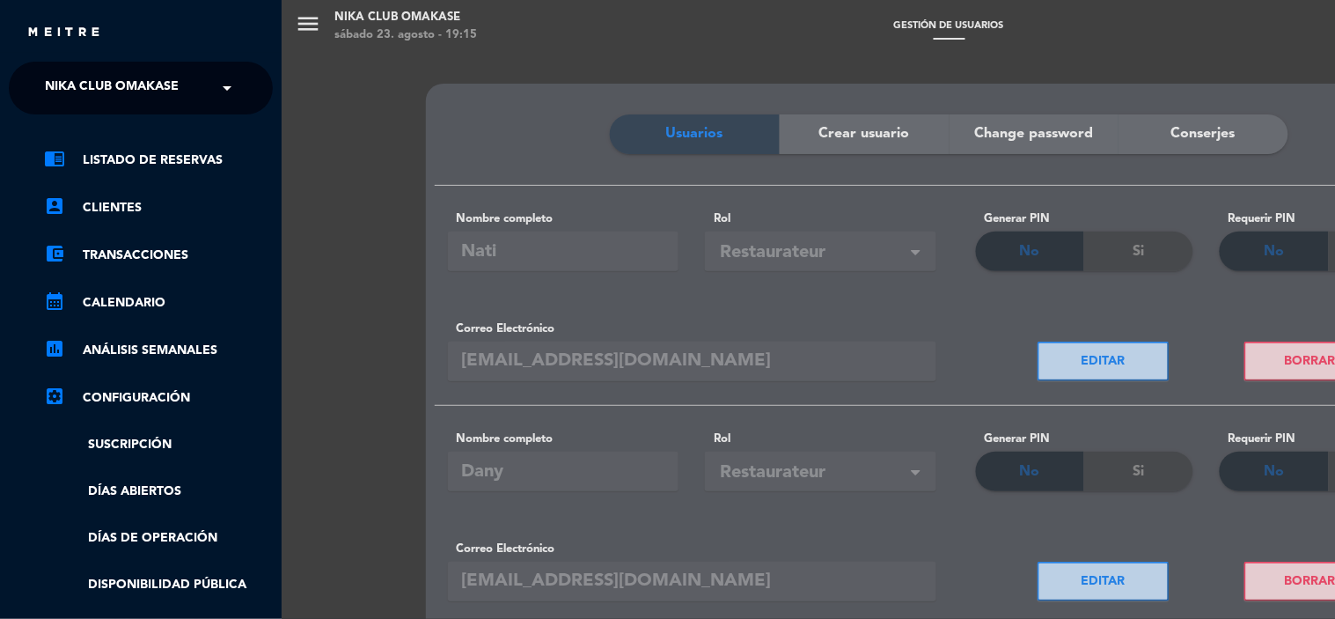
click at [92, 31] on img at bounding box center [63, 32] width 75 height 13
drag, startPoint x: 283, startPoint y: 47, endPoint x: 171, endPoint y: 141, distance: 146.9
click at [273, 53] on div "close × Nika Club Omakase × chrome_reader_mode Listado de Reservas account_box …" at bounding box center [667, 309] width 1335 height 619
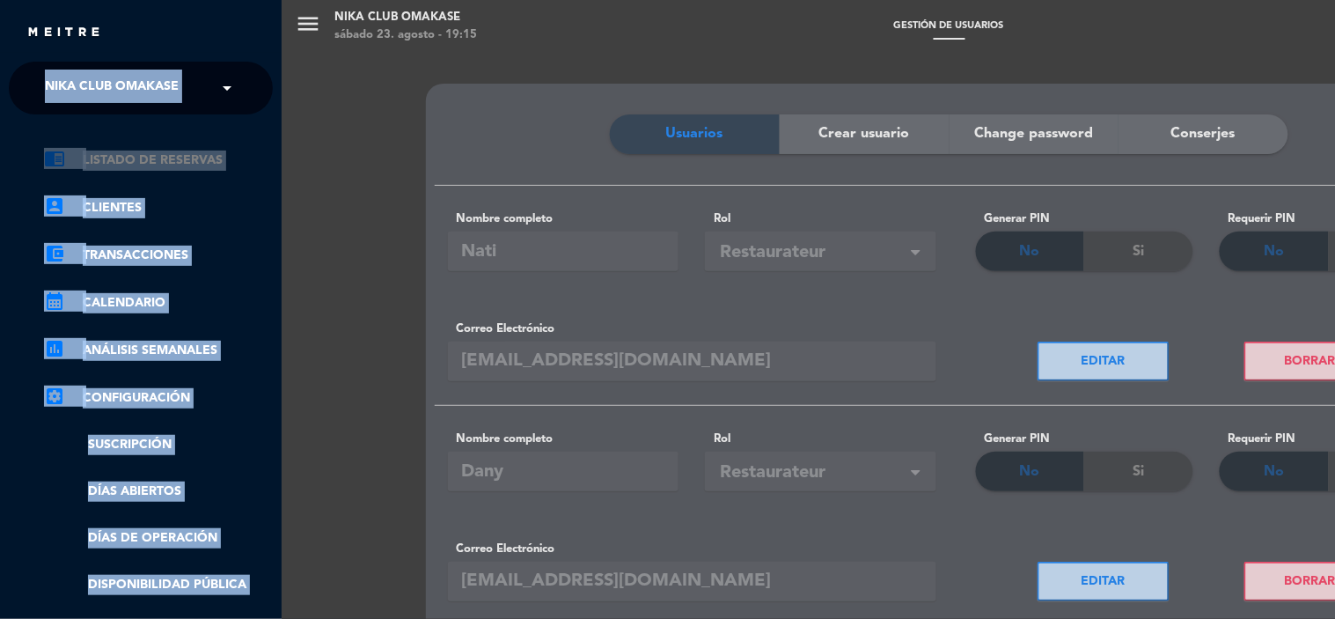
scroll to position [1, 0]
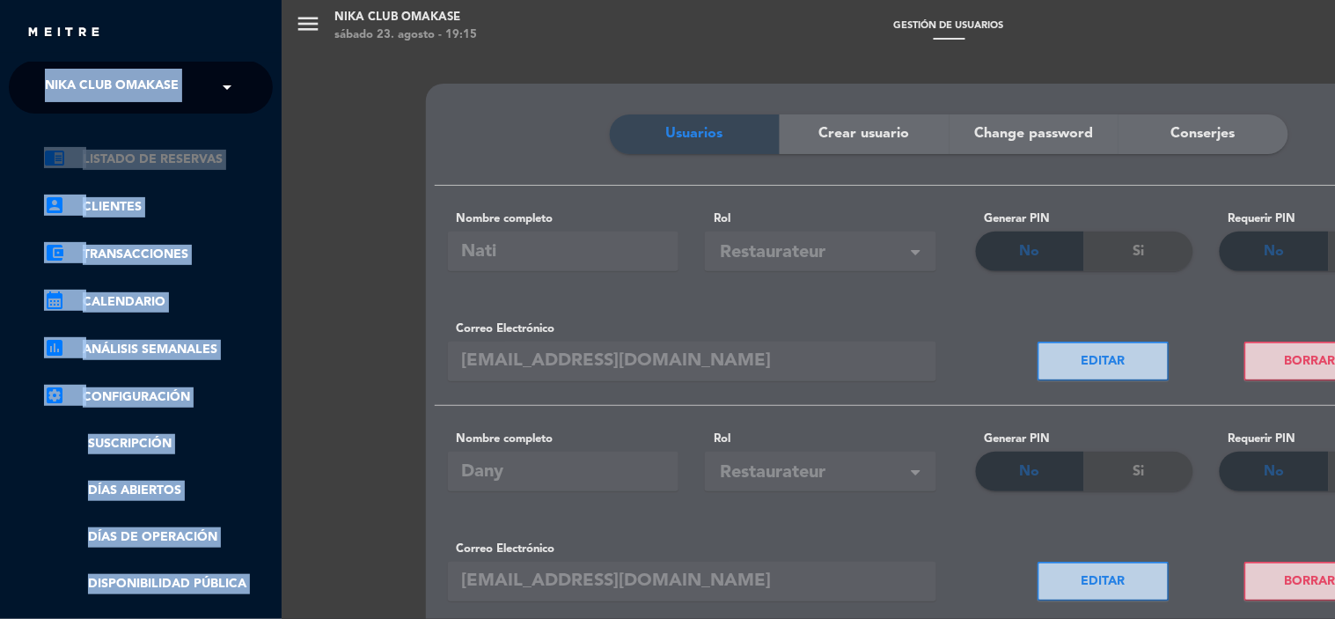
click at [171, 154] on link "chrome_reader_mode Listado de Reservas" at bounding box center [158, 159] width 229 height 21
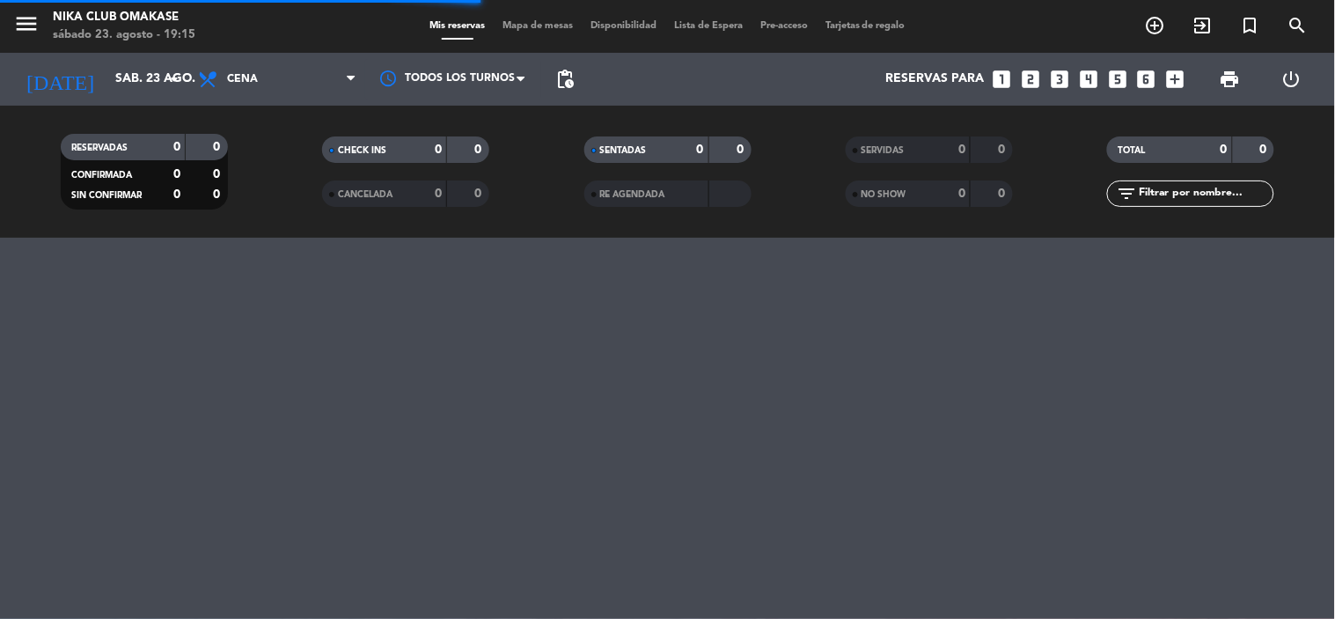
click at [298, 127] on div "CHECK INS 0 0 CANCELADA 0 0" at bounding box center [405, 171] width 261 height 97
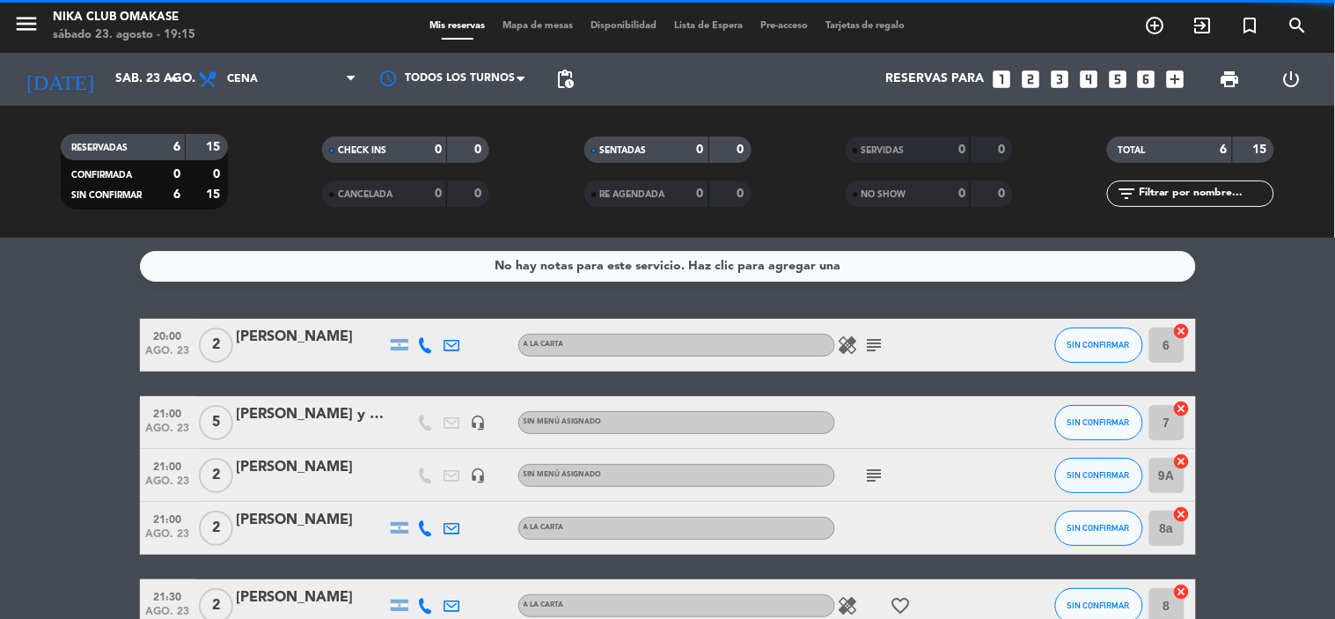
click at [292, 133] on div "CHECK INS 0 0 CANCELADA 0 0" at bounding box center [405, 171] width 261 height 97
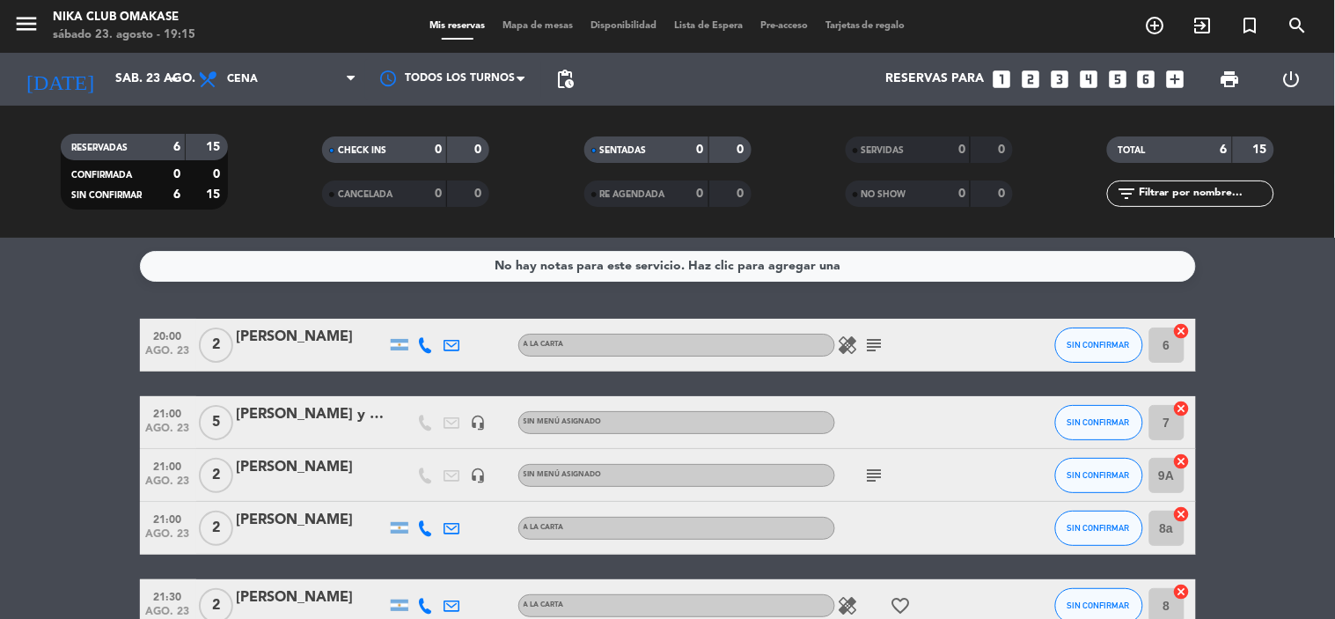
click at [291, 151] on filter-checkbox "CHECK INS 0 0" at bounding box center [405, 149] width 261 height 26
click at [294, 156] on filter-checkbox "CHECK INS 0 0" at bounding box center [405, 149] width 261 height 26
click at [29, 283] on div "No hay notas para este servicio. Haz clic para agregar una 20:00 ago. 23 2 [PER…" at bounding box center [667, 428] width 1335 height 381
click at [1303, 18] on icon "search" at bounding box center [1298, 25] width 21 height 21
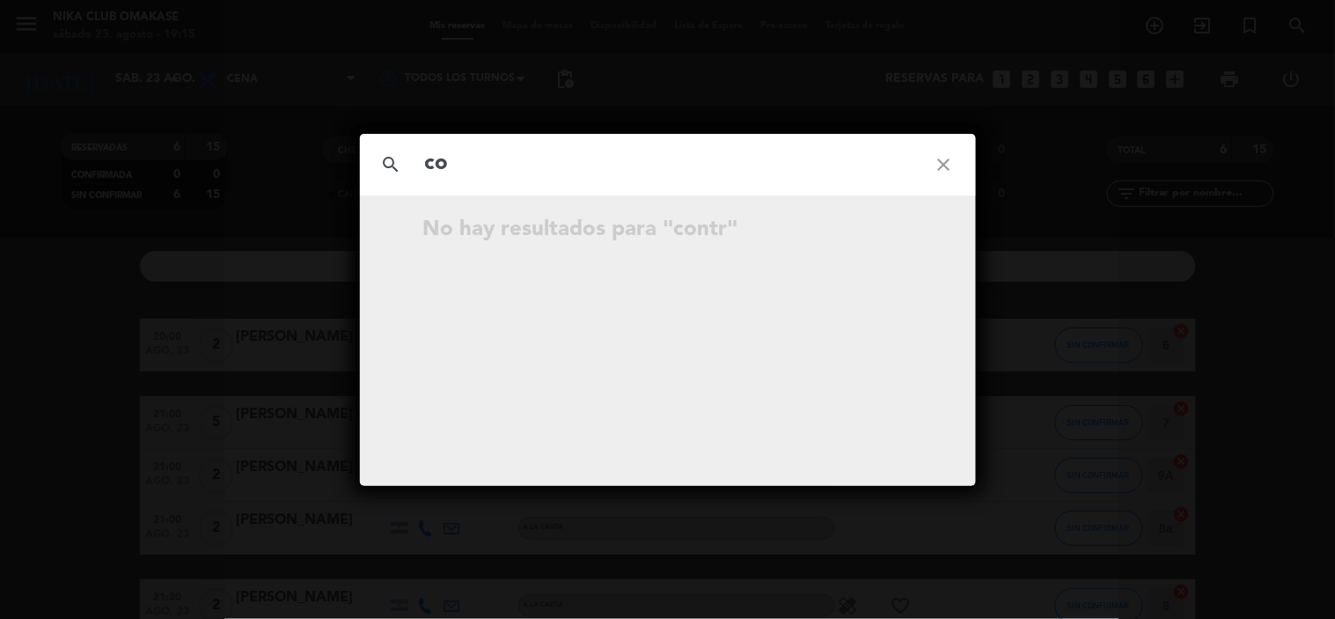
type input "c"
click at [935, 158] on icon "close" at bounding box center [944, 164] width 63 height 63
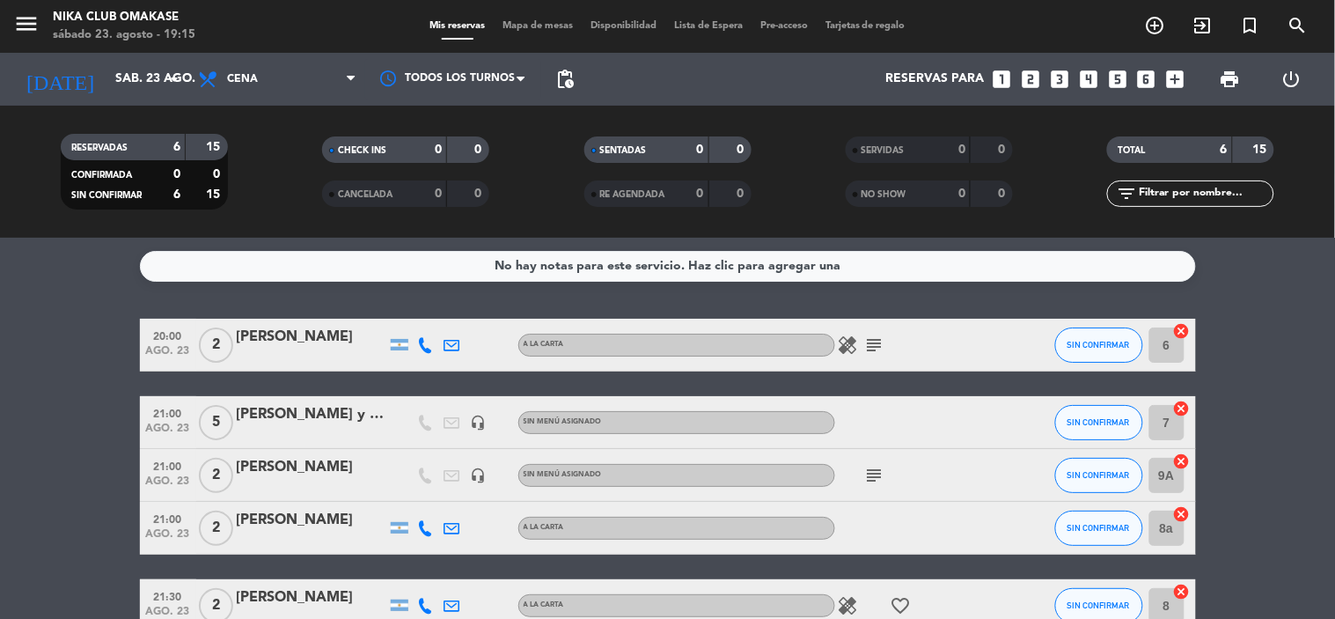
click at [39, 47] on div "menu Nika Club Omakase sábado 23. agosto - 19:15 Mis reservas Mapa de mesas Dis…" at bounding box center [667, 26] width 1335 height 53
click at [32, 46] on span "menu" at bounding box center [33, 26] width 40 height 41
click at [44, 32] on span "menu" at bounding box center [33, 26] width 40 height 41
click at [38, 20] on icon "menu" at bounding box center [26, 24] width 26 height 26
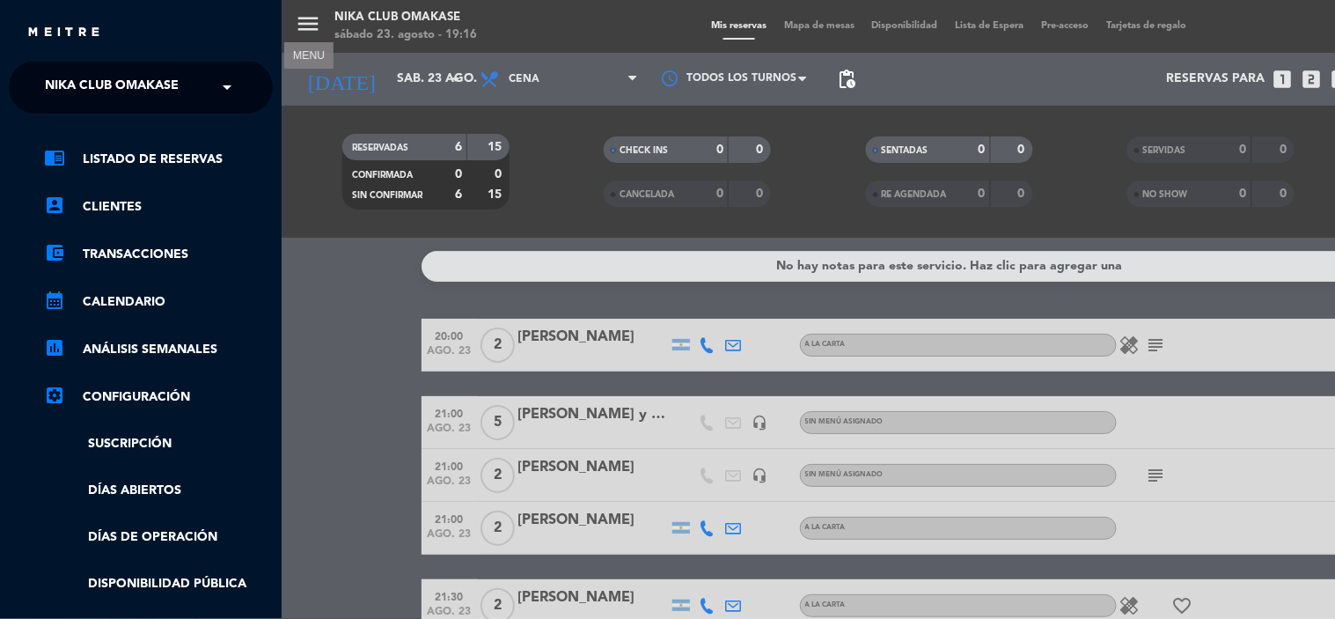
drag, startPoint x: 1111, startPoint y: 49, endPoint x: 1089, endPoint y: 70, distance: 30.5
click at [1110, 50] on div "menu MENU Nika Club Omakase sábado 23. agosto - 19:16 Mis reservas Mapa de mesa…" at bounding box center [949, 309] width 1335 height 619
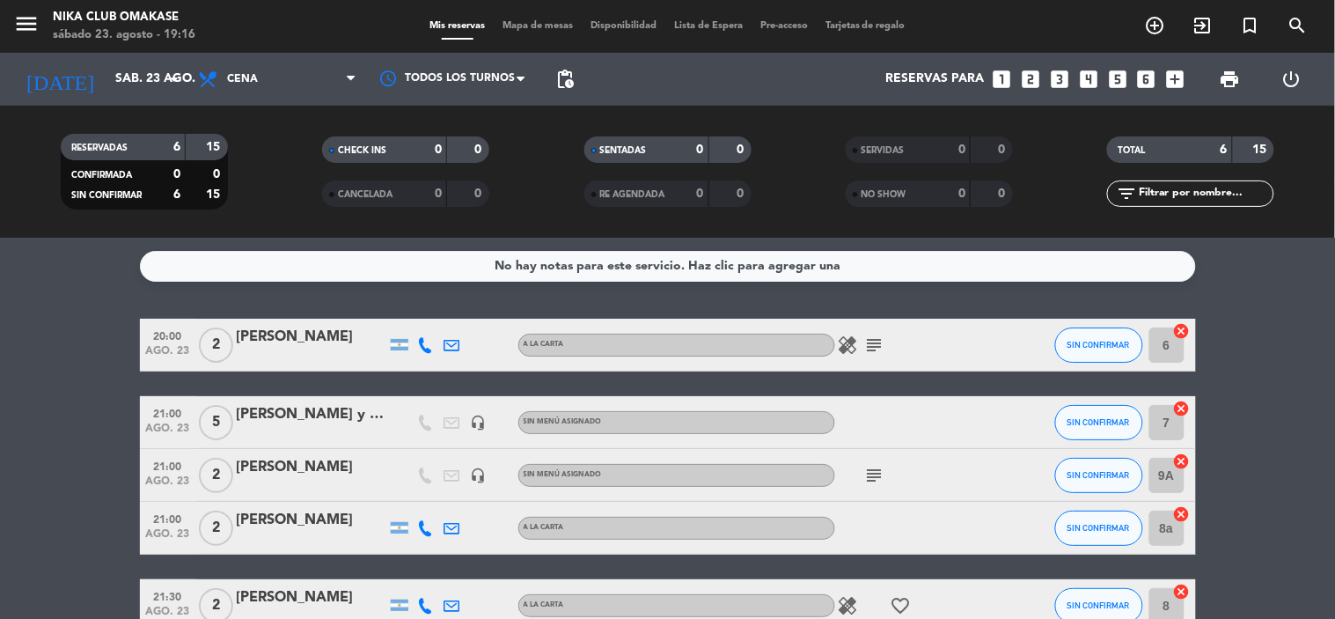
click at [1033, 73] on icon "looks_two" at bounding box center [1030, 79] width 23 height 23
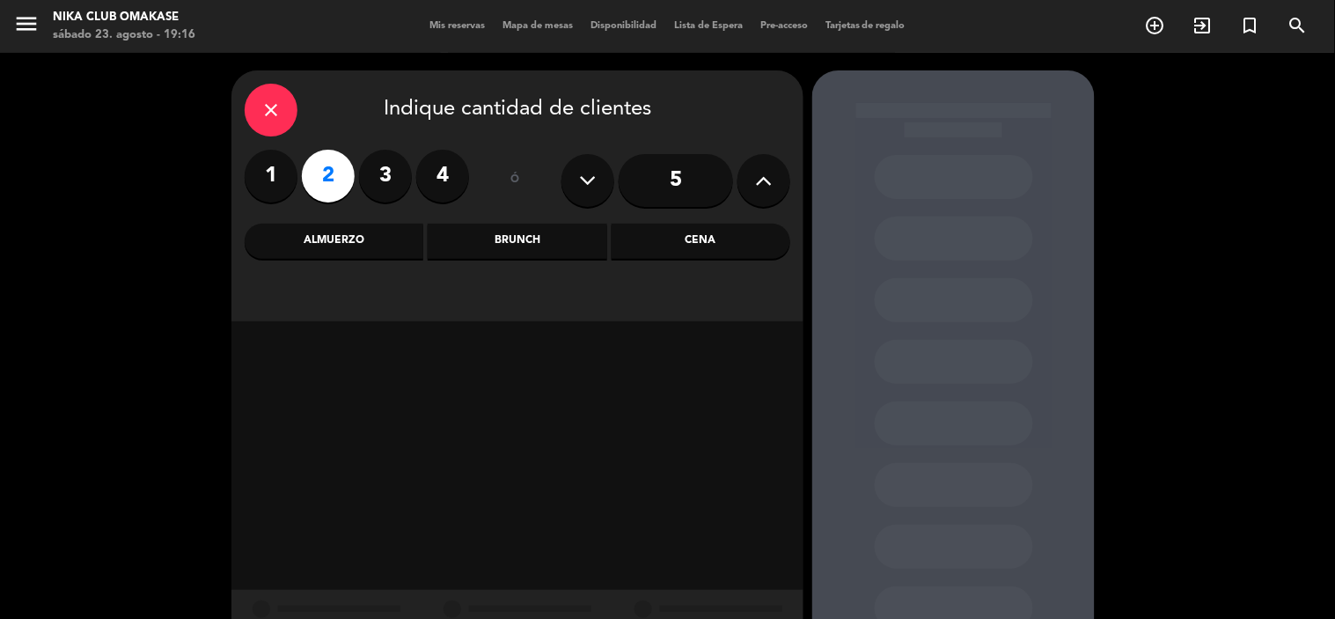
click at [674, 240] on div "Cena" at bounding box center [701, 241] width 179 height 35
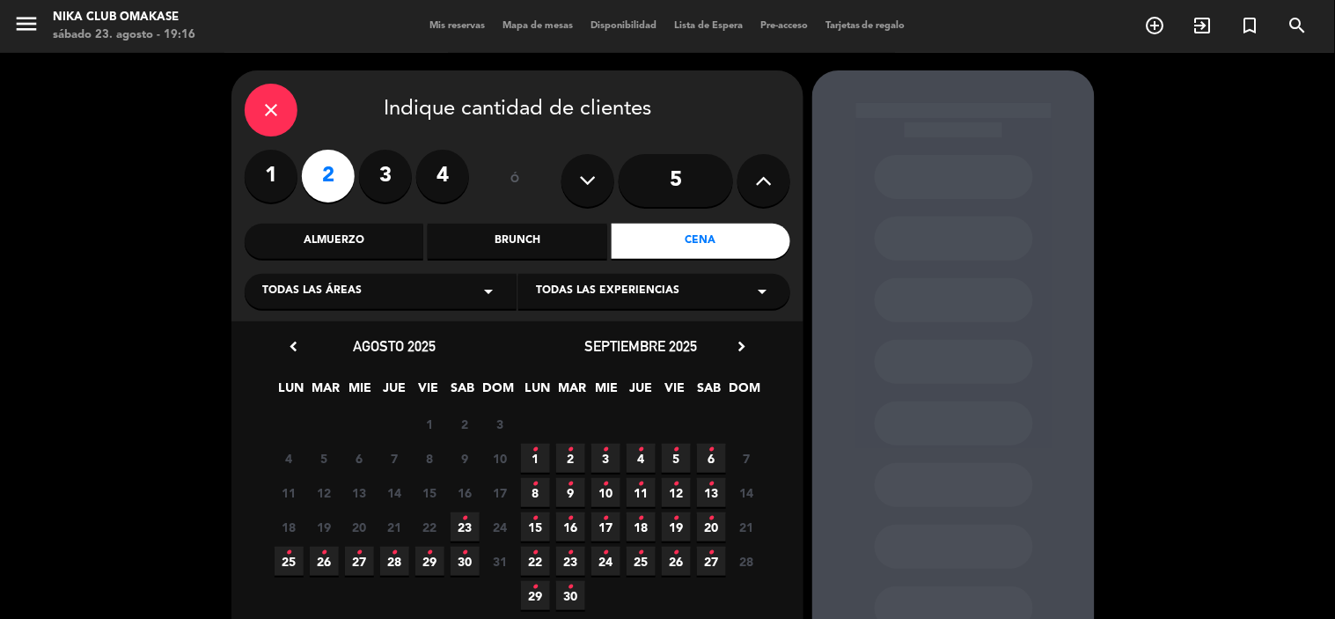
click at [469, 518] on span "23 •" at bounding box center [465, 526] width 29 height 29
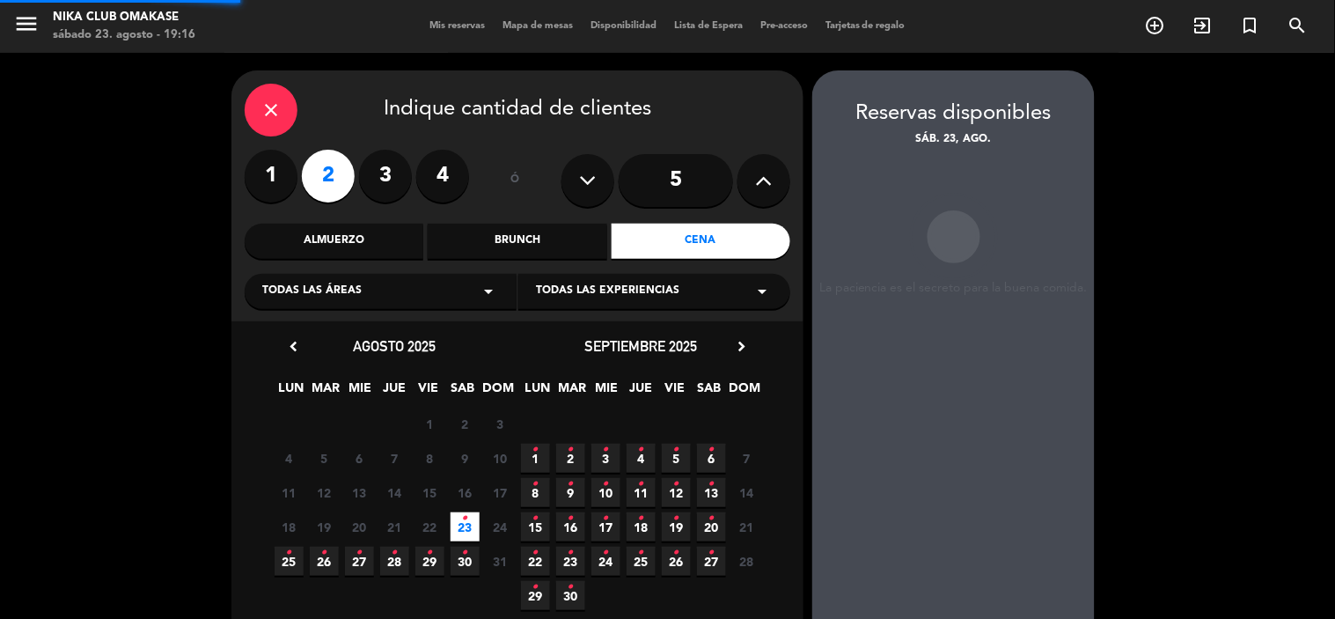
scroll to position [70, 0]
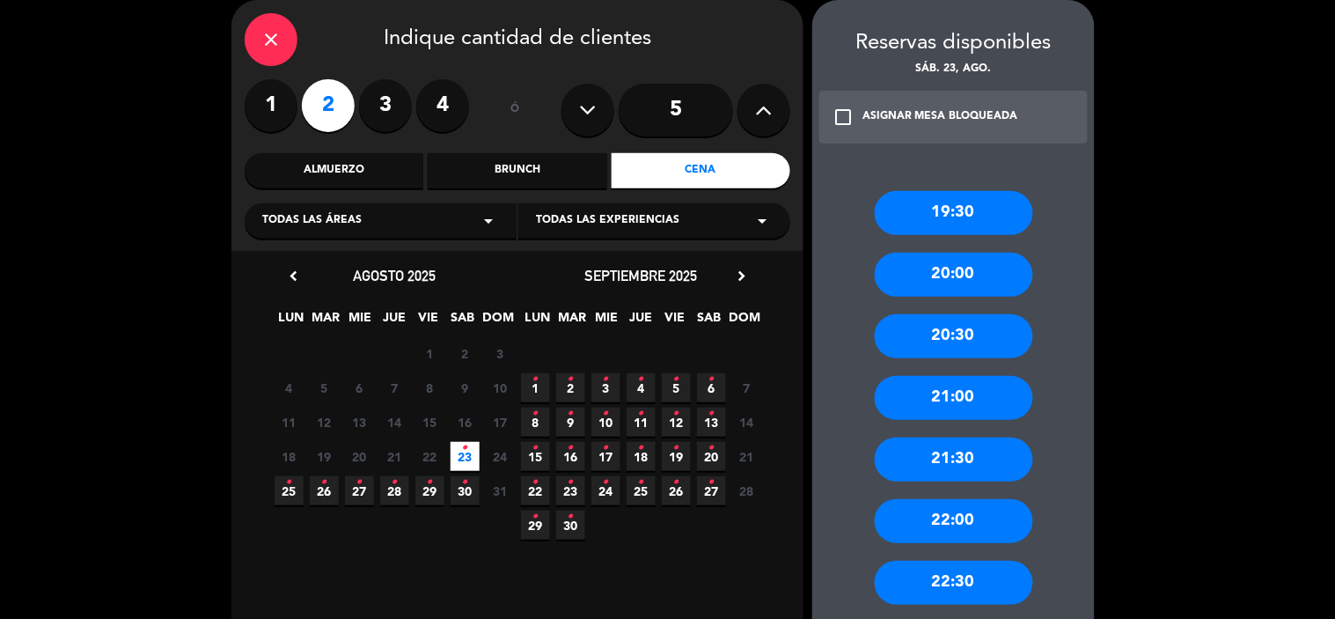
click at [955, 393] on div "21:00" at bounding box center [954, 398] width 158 height 44
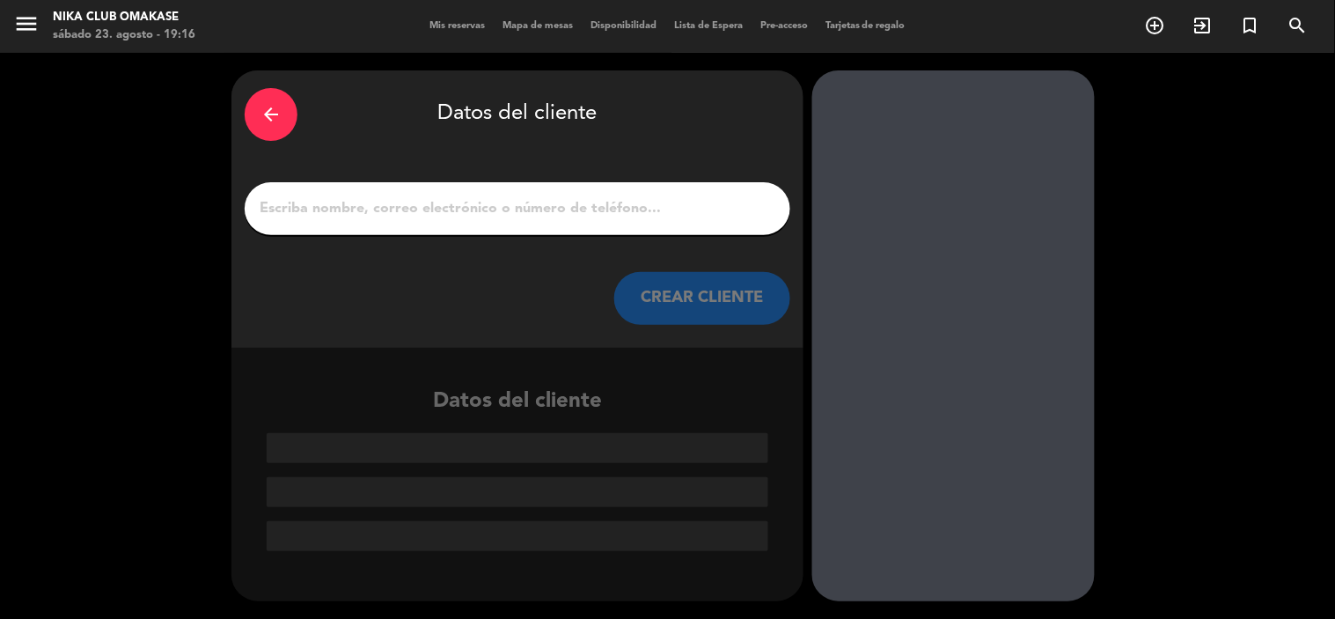
click at [528, 215] on input "1" at bounding box center [517, 208] width 519 height 25
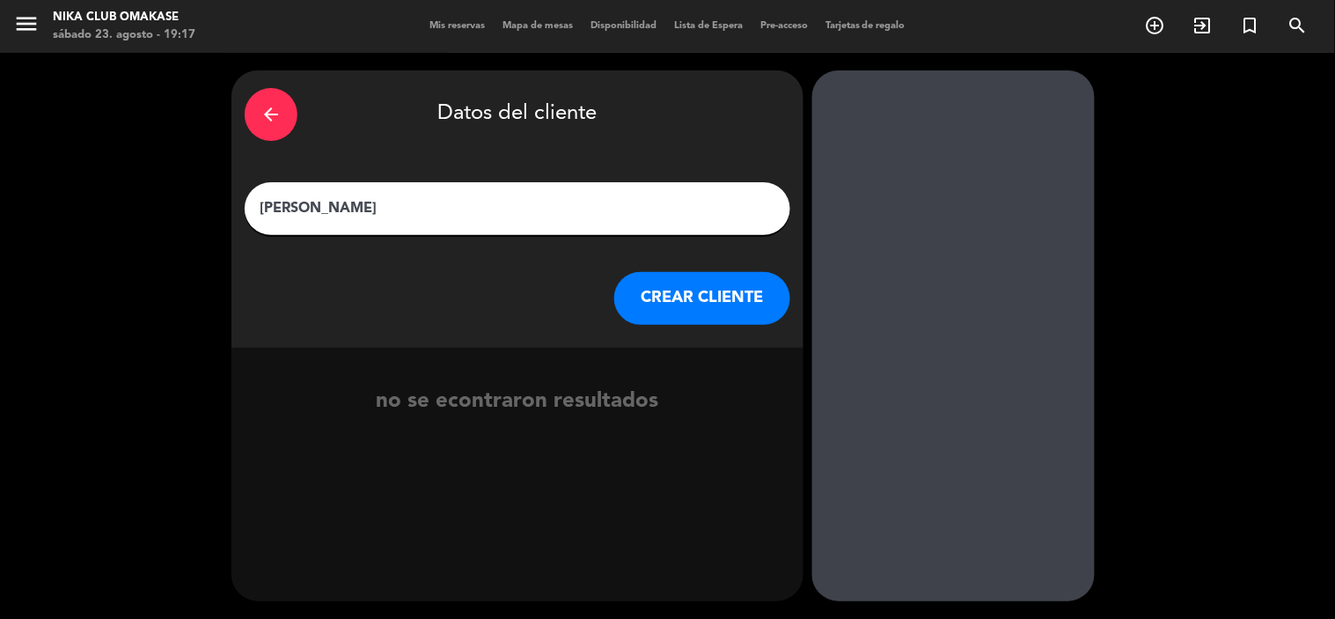
click at [526, 212] on input "[PERSON_NAME]" at bounding box center [517, 208] width 519 height 25
click at [379, 196] on input "[PERSON_NAME]" at bounding box center [517, 208] width 519 height 25
type input "[PERSON_NAME]"
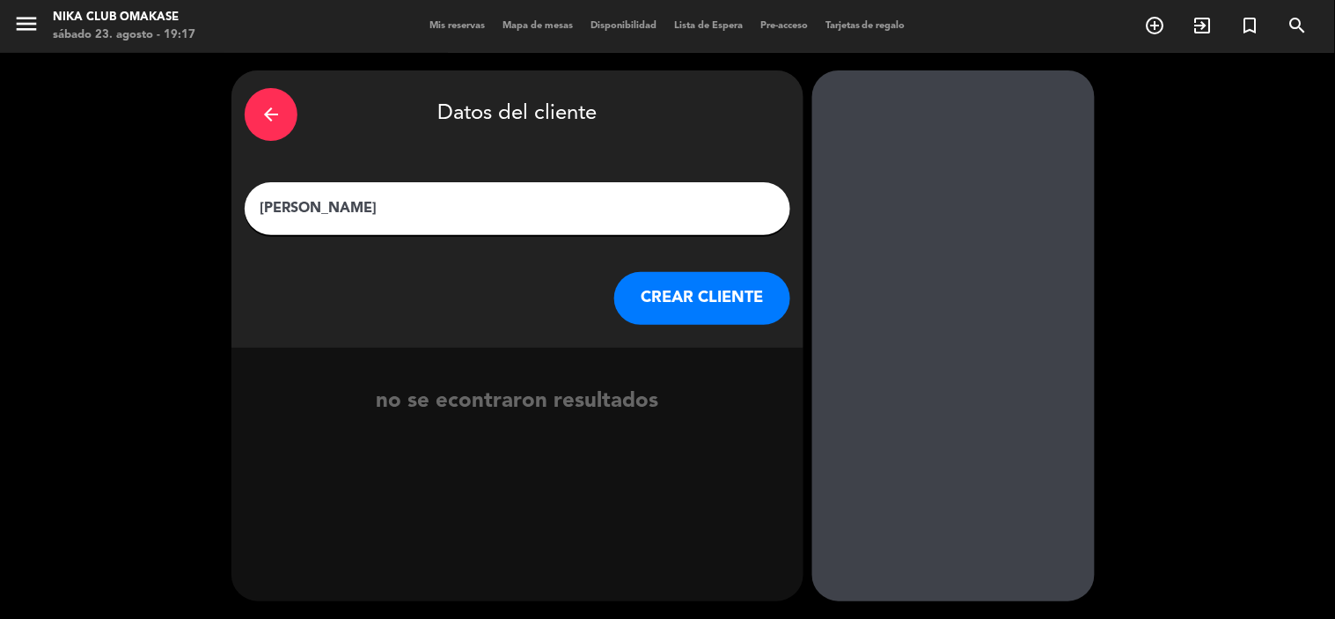
click at [650, 293] on button "CREAR CLIENTE" at bounding box center [702, 298] width 176 height 53
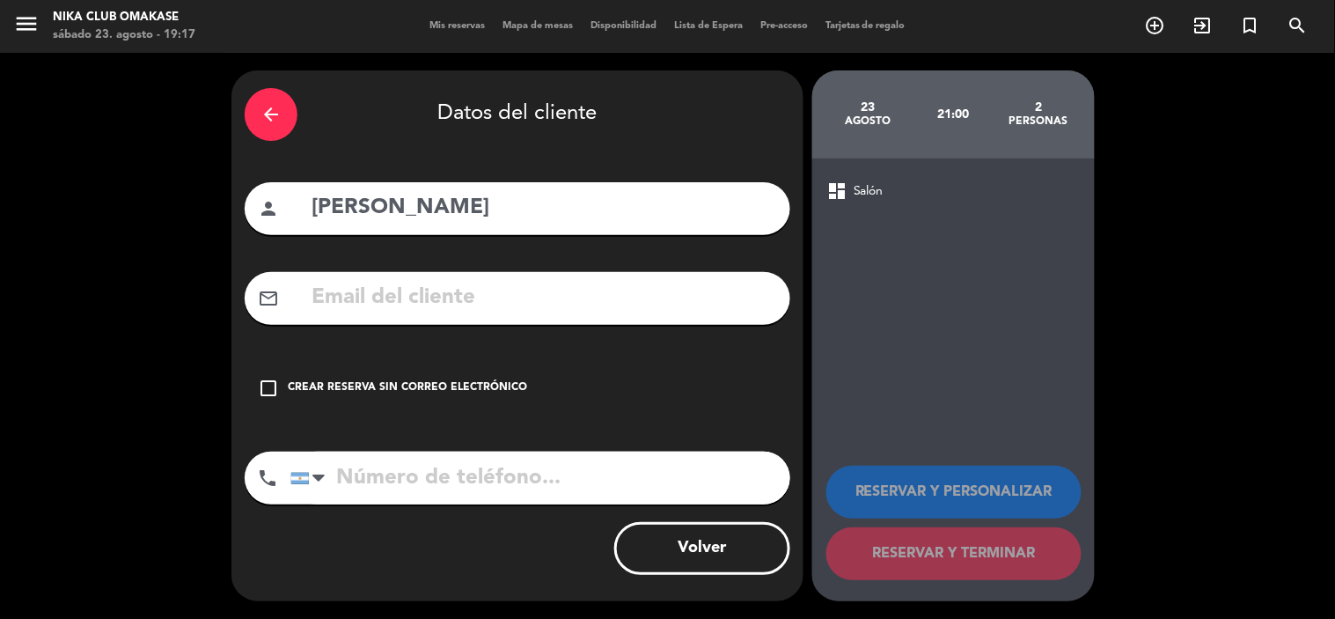
click at [409, 320] on div "mail_outline" at bounding box center [518, 298] width 546 height 53
click at [401, 393] on div "Crear reserva sin correo electrónico" at bounding box center [407, 388] width 239 height 18
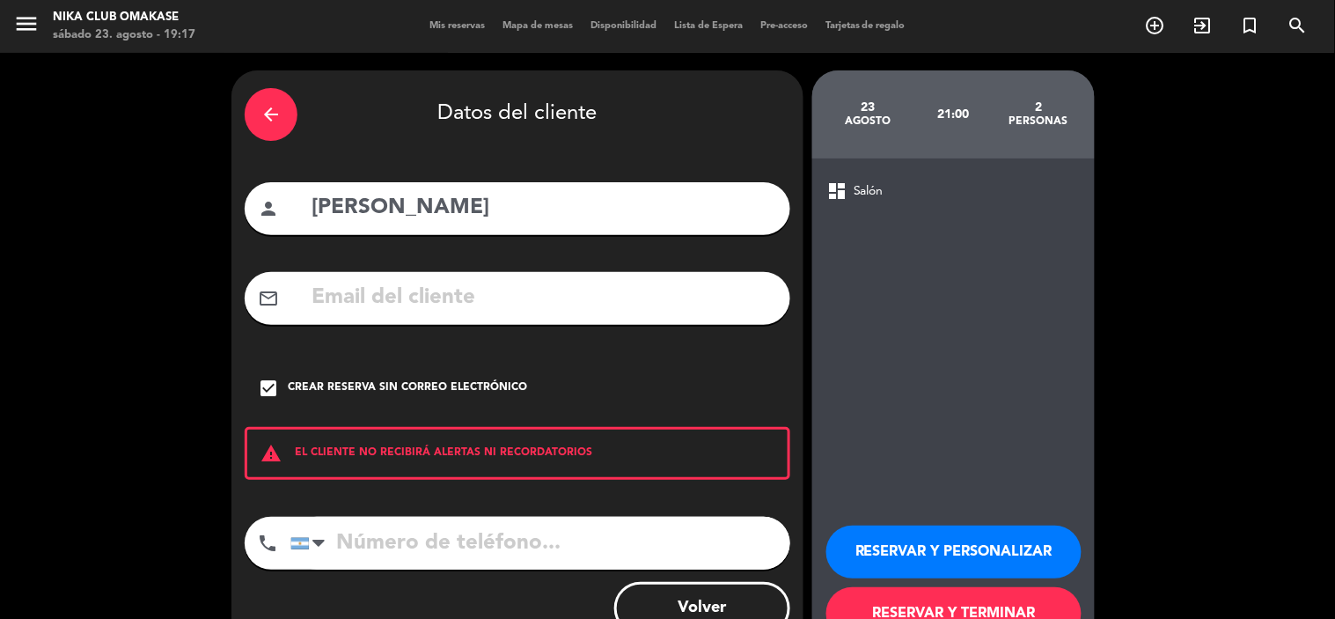
click at [877, 555] on button "RESERVAR Y PERSONALIZAR" at bounding box center [954, 552] width 255 height 53
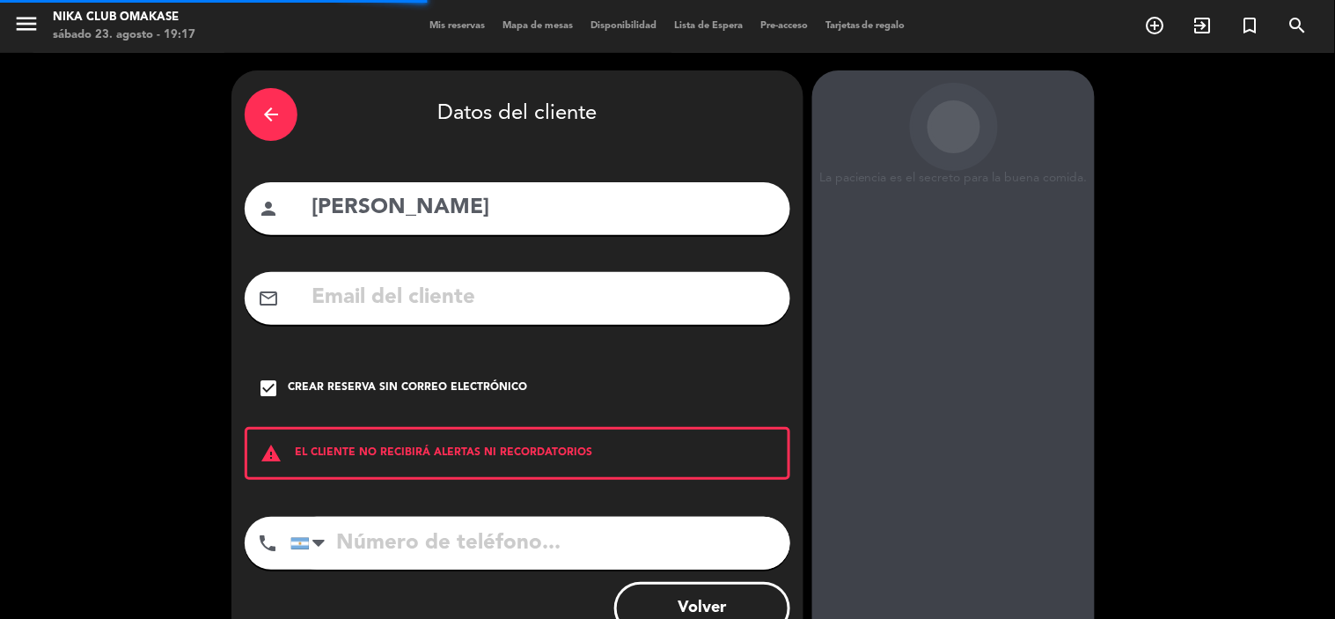
scroll to position [70, 0]
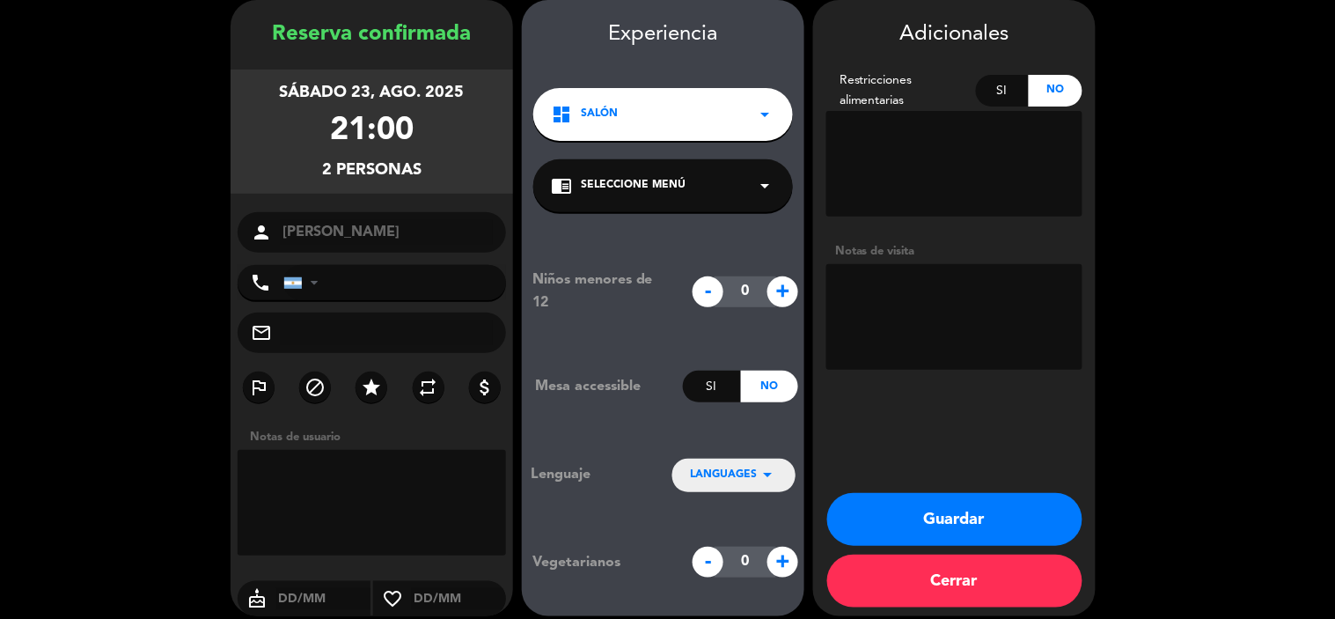
drag, startPoint x: 963, startPoint y: 514, endPoint x: 947, endPoint y: 503, distance: 19.0
click at [964, 514] on button "Guardar" at bounding box center [954, 519] width 255 height 53
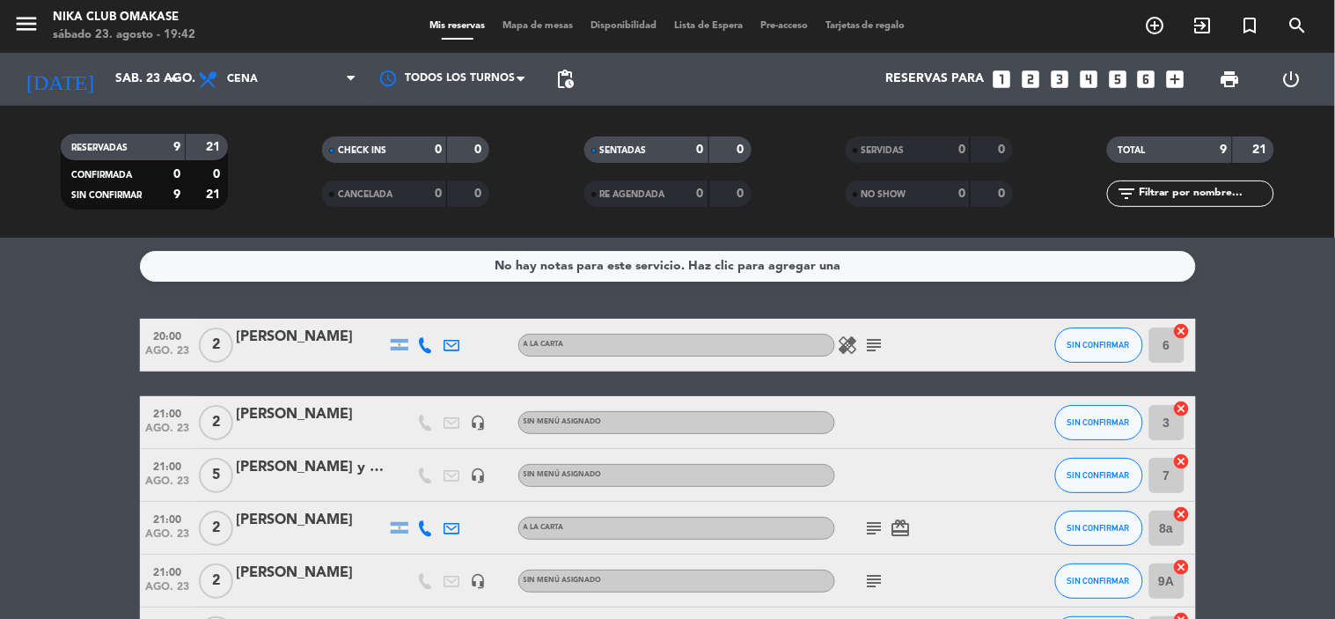
scroll to position [98, 0]
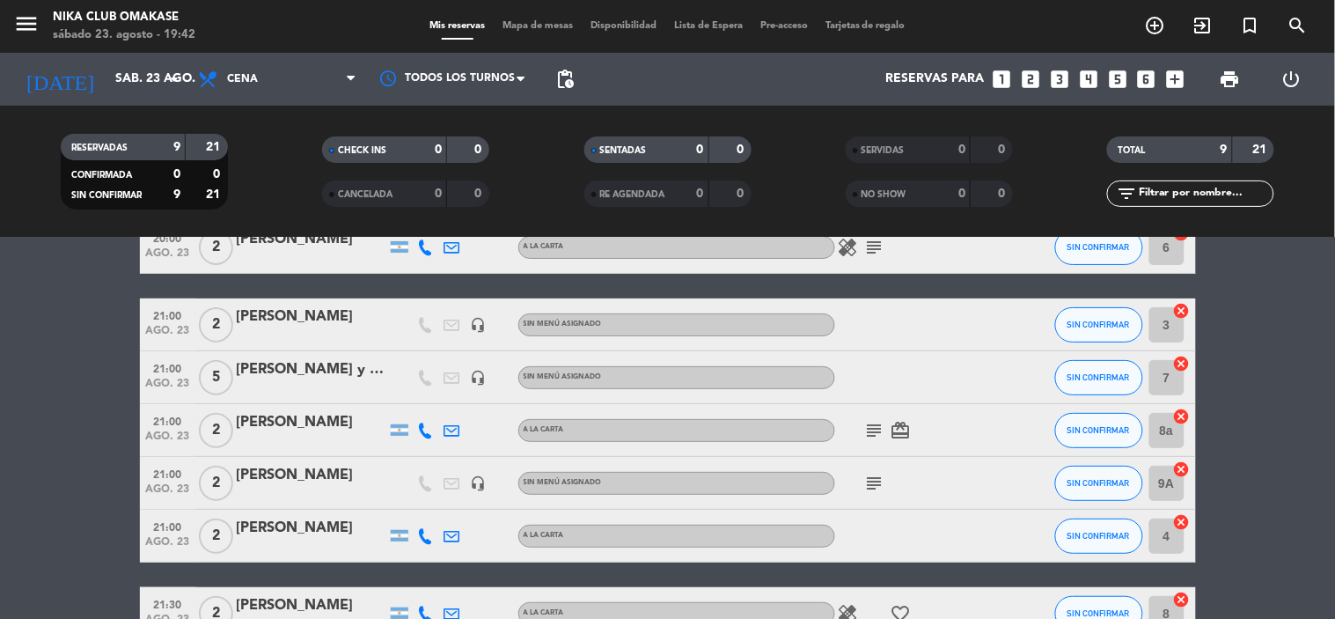
click at [868, 427] on icon "subject" at bounding box center [874, 430] width 21 height 21
click at [878, 481] on icon "subject" at bounding box center [874, 483] width 21 height 21
drag, startPoint x: 882, startPoint y: 445, endPoint x: 804, endPoint y: 408, distance: 86.6
click at [804, 408] on div "20:00 ago. 23 2 [PERSON_NAME] A [PERSON_NAME] healing subject SIN CONFIRMAR 6 c…" at bounding box center [668, 495] width 1056 height 549
click at [875, 445] on div "subject card_giftcard" at bounding box center [914, 430] width 158 height 52
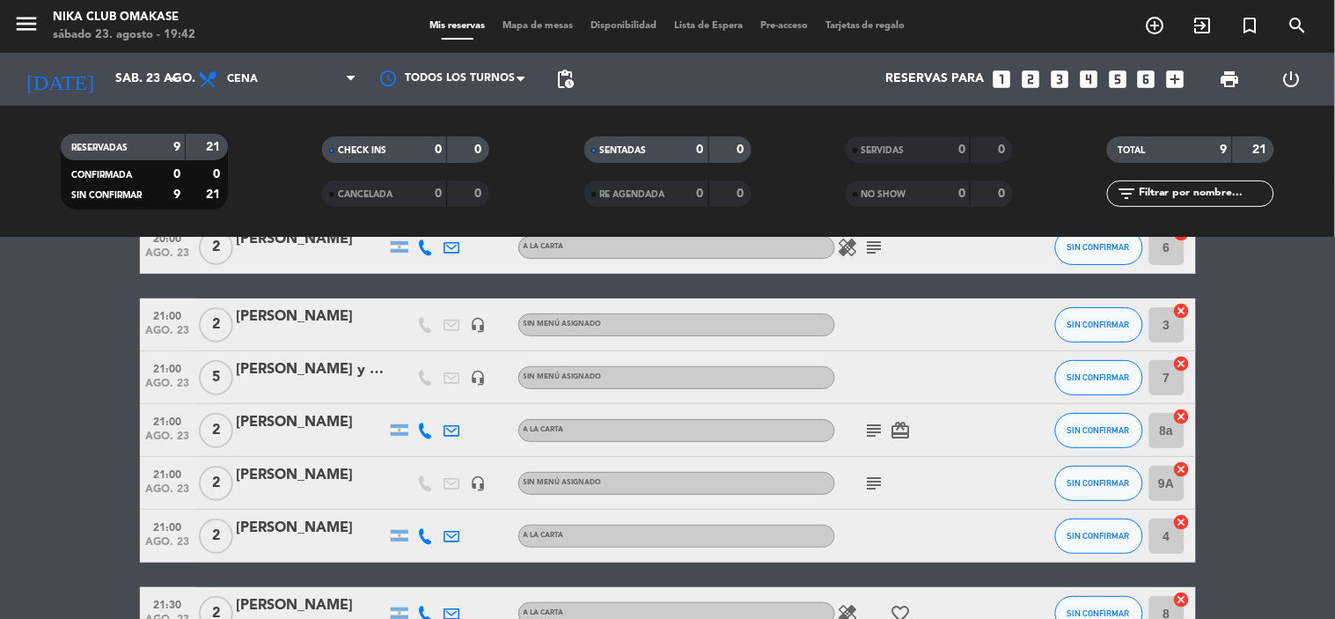
click at [883, 489] on icon "subject" at bounding box center [874, 483] width 21 height 21
drag, startPoint x: 891, startPoint y: 449, endPoint x: 820, endPoint y: 428, distance: 74.4
click at [820, 428] on div "invitacion siberia sin alcohol" at bounding box center [874, 440] width 118 height 49
click at [885, 488] on icon "subject" at bounding box center [874, 483] width 21 height 21
drag, startPoint x: 884, startPoint y: 454, endPoint x: 868, endPoint y: 442, distance: 20.1
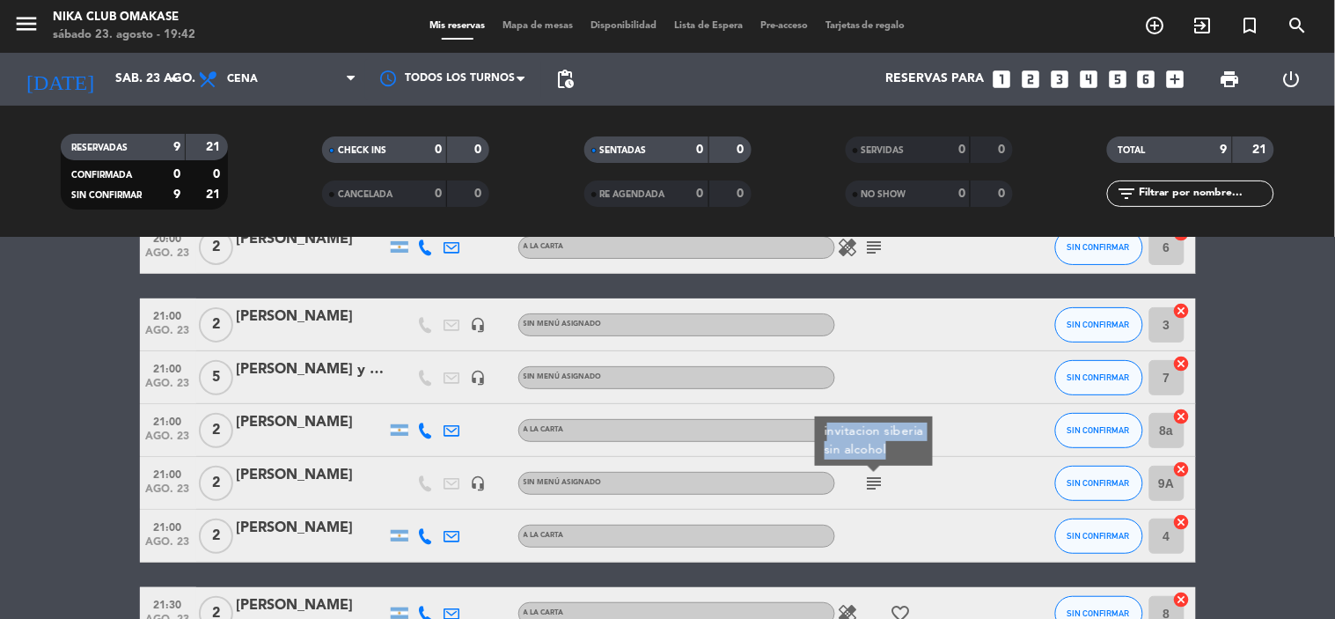
click at [829, 416] on div "invitacion siberia sin alcohol" at bounding box center [874, 440] width 118 height 49
click at [870, 480] on icon "subject" at bounding box center [874, 483] width 21 height 21
click at [871, 481] on icon "subject" at bounding box center [874, 483] width 21 height 21
click at [870, 485] on icon "subject" at bounding box center [874, 483] width 21 height 21
click at [901, 484] on div "subject invitacion siberia sin alcohol" at bounding box center [914, 483] width 158 height 52
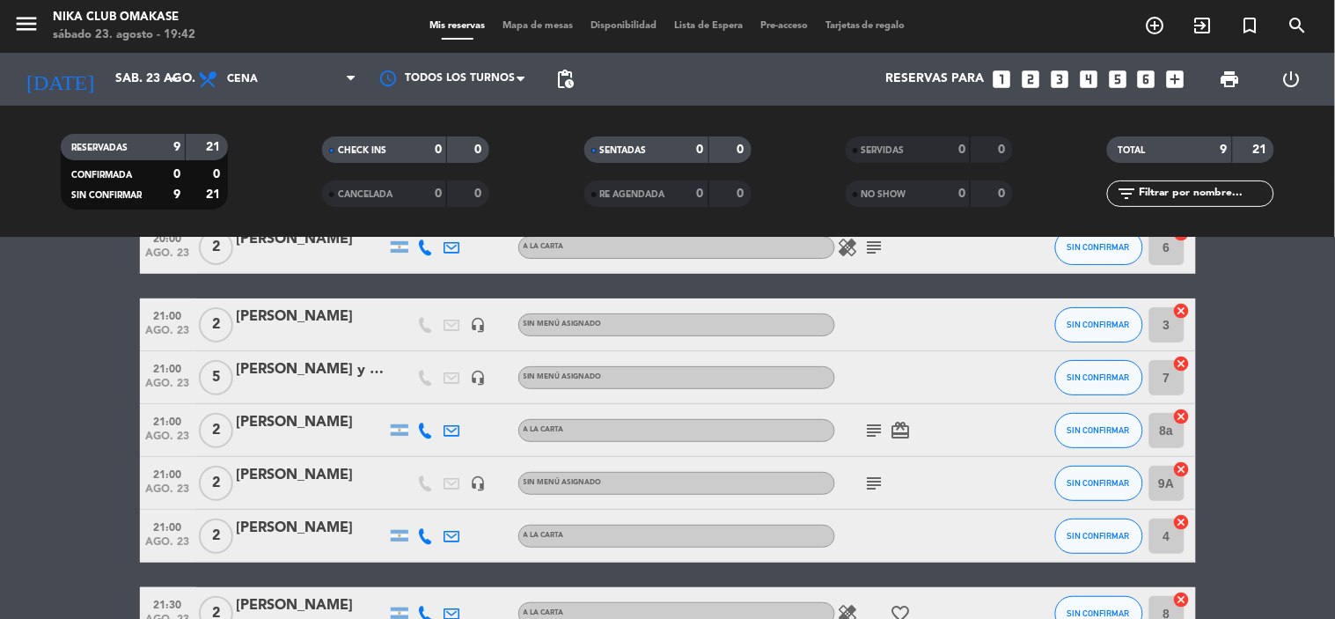
click at [911, 481] on div "subject" at bounding box center [914, 483] width 158 height 52
